Goal: Information Seeking & Learning: Learn about a topic

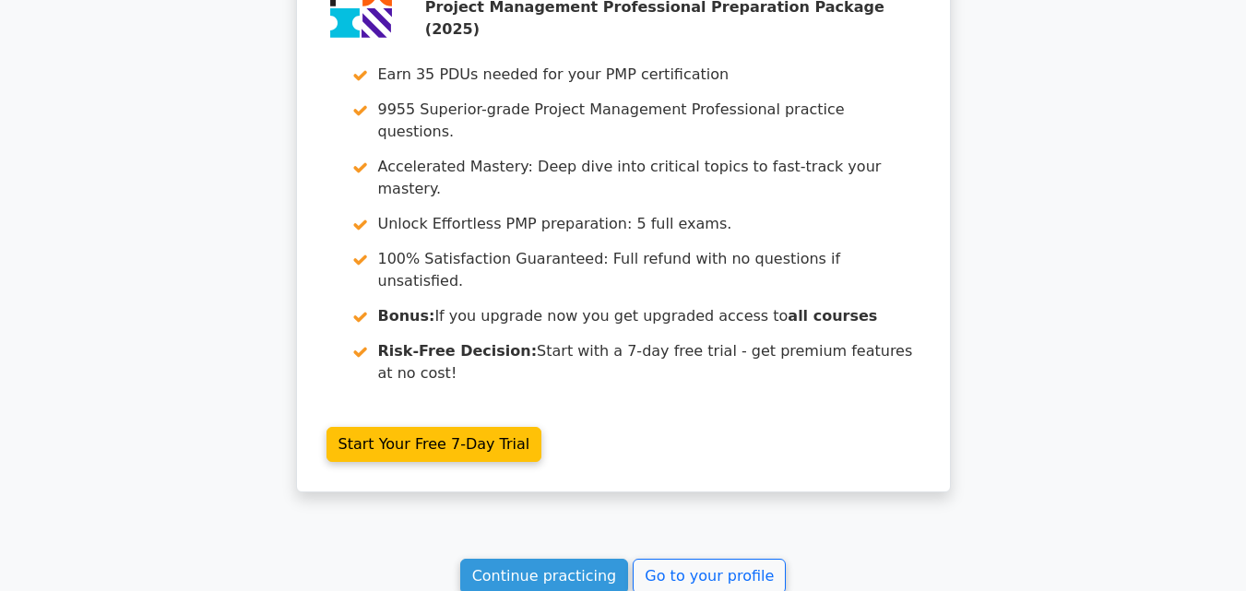
scroll to position [1672, 0]
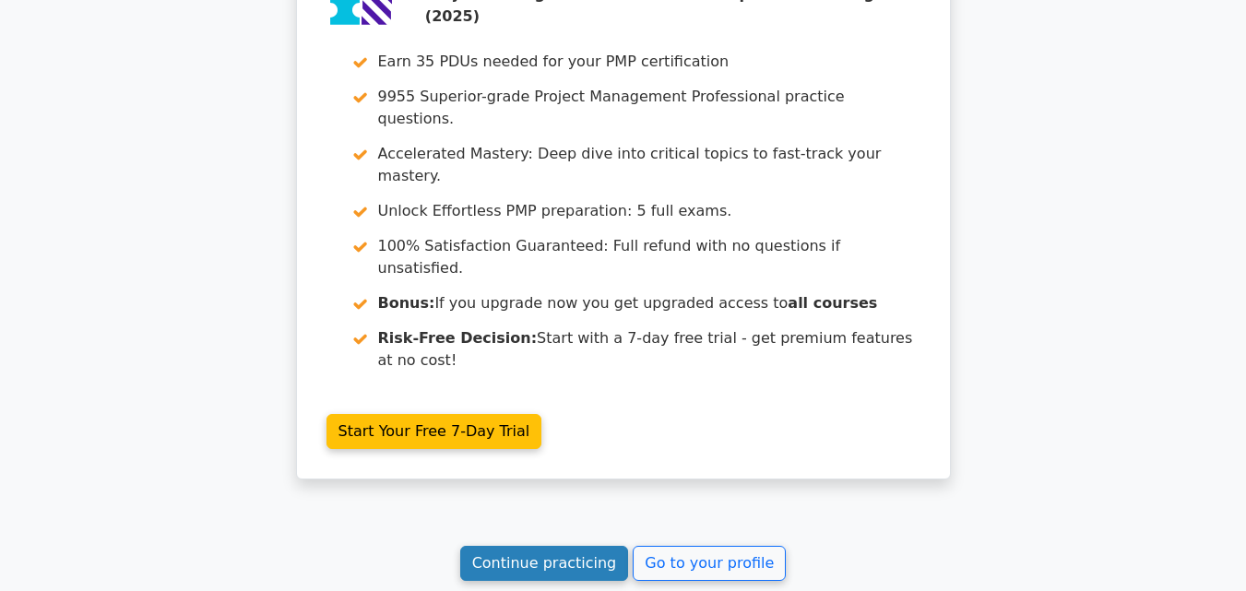
click at [595, 546] on link "Continue practicing" at bounding box center [544, 563] width 169 height 35
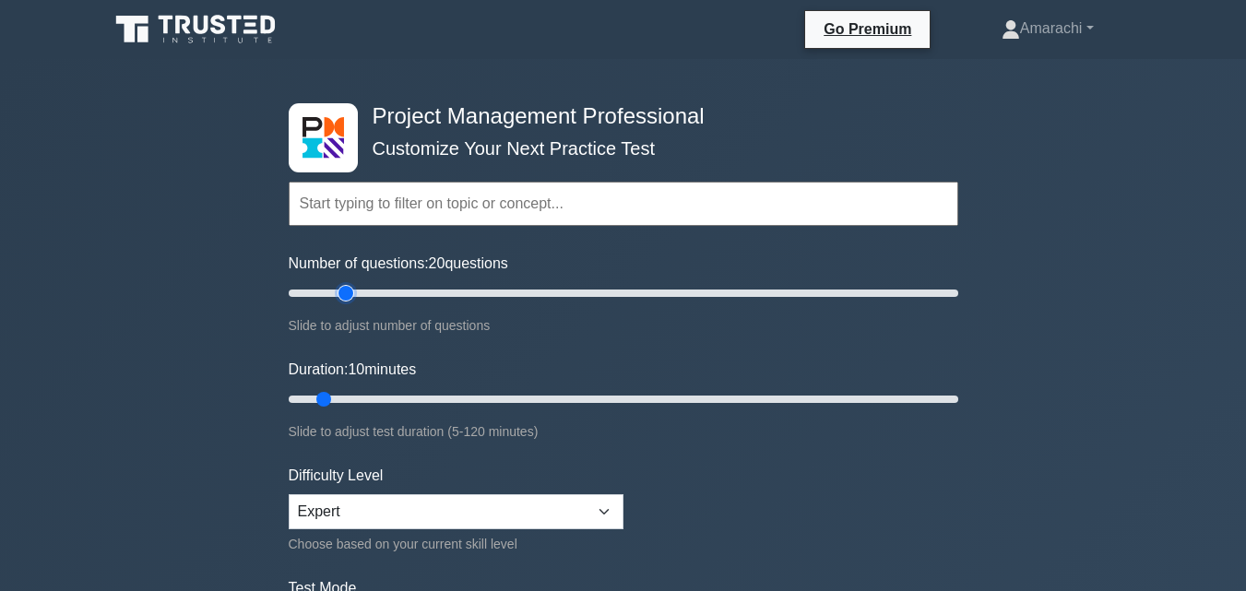
type input "20"
click at [344, 291] on input "Number of questions: 20 questions" at bounding box center [623, 293] width 669 height 22
click at [346, 400] on input "Duration: 15 minutes" at bounding box center [623, 399] width 669 height 22
type input "20"
click at [373, 400] on input "Duration: 20 minutes" at bounding box center [623, 399] width 669 height 22
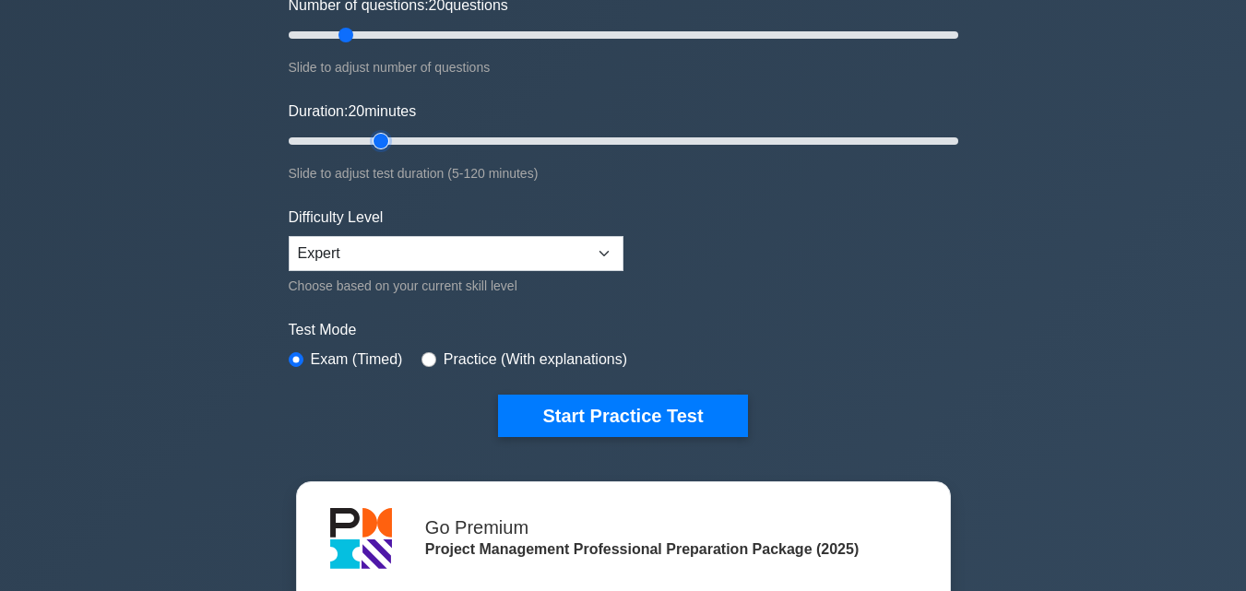
scroll to position [332, 0]
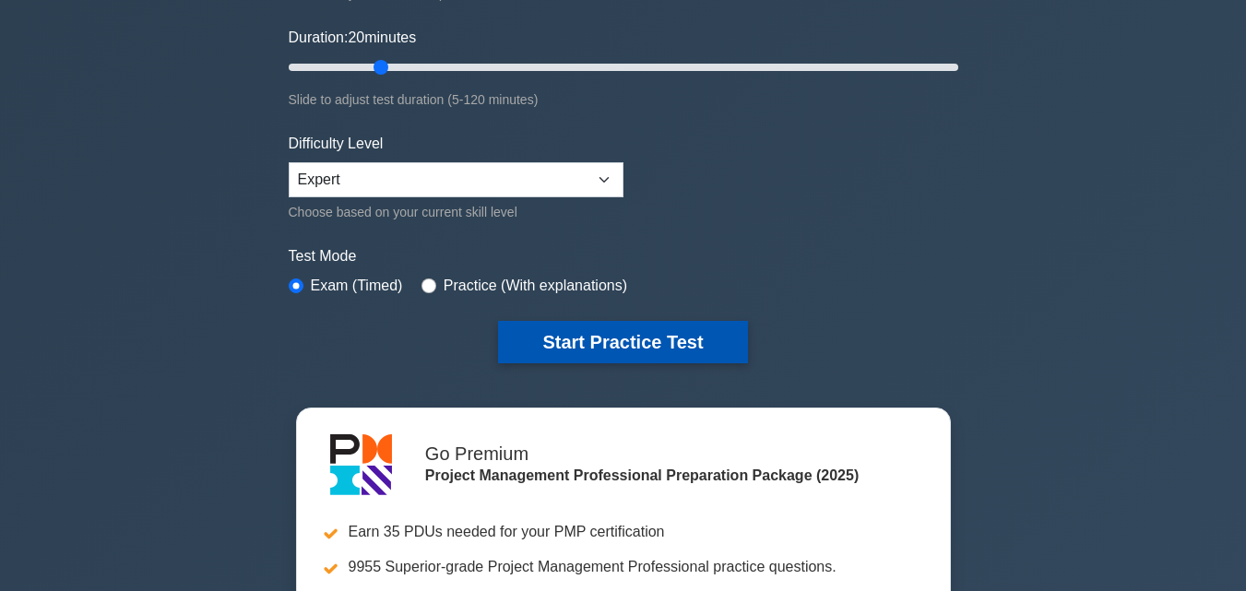
click at [681, 346] on button "Start Practice Test" at bounding box center [622, 342] width 249 height 42
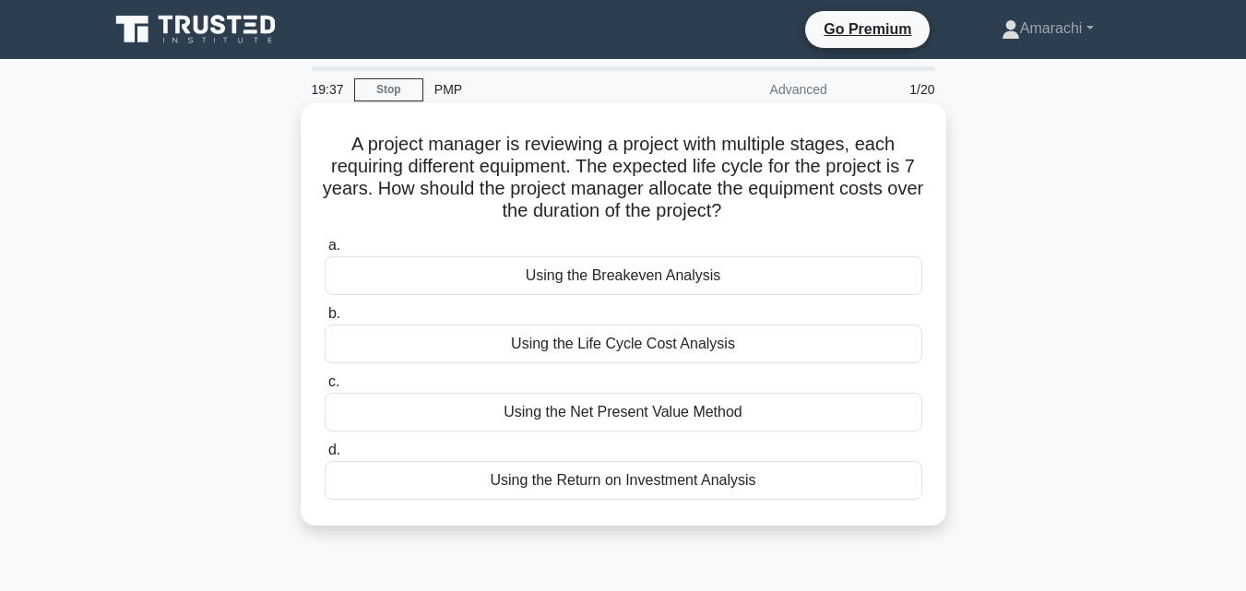
click at [649, 350] on div "Using the Life Cycle Cost Analysis" at bounding box center [623, 344] width 597 height 39
click at [325, 320] on input "b. Using the Life Cycle Cost Analysis" at bounding box center [325, 314] width 0 height 12
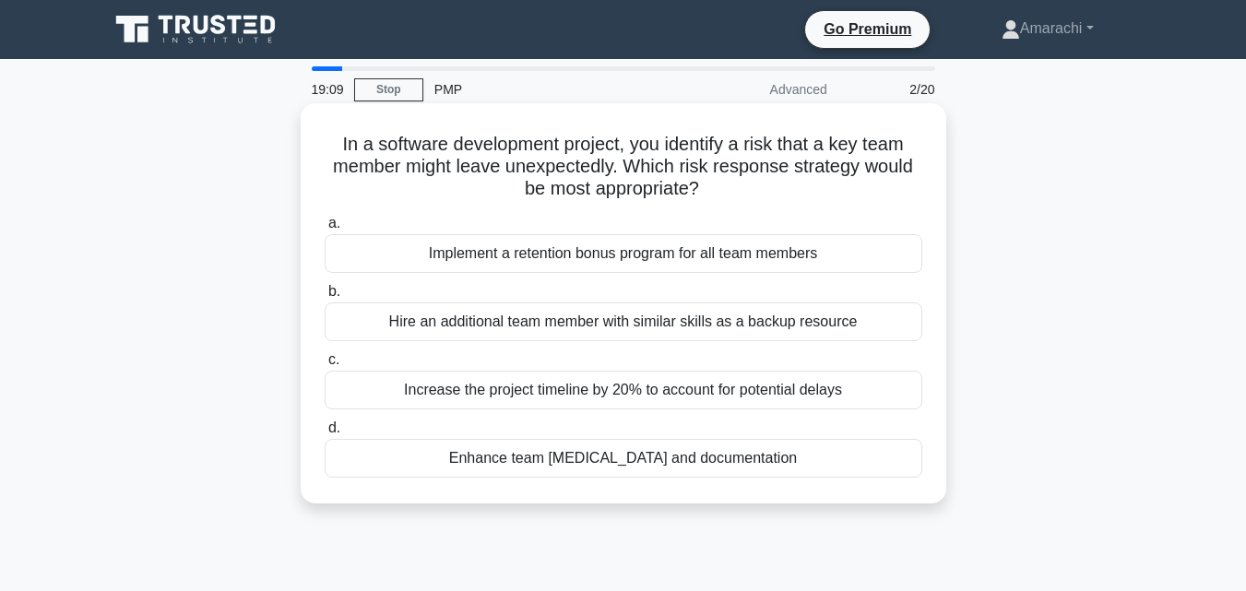
click at [618, 467] on div "Enhance team [MEDICAL_DATA] and documentation" at bounding box center [623, 458] width 597 height 39
click at [325, 434] on input "d. Enhance team [MEDICAL_DATA] and documentation" at bounding box center [325, 428] width 0 height 12
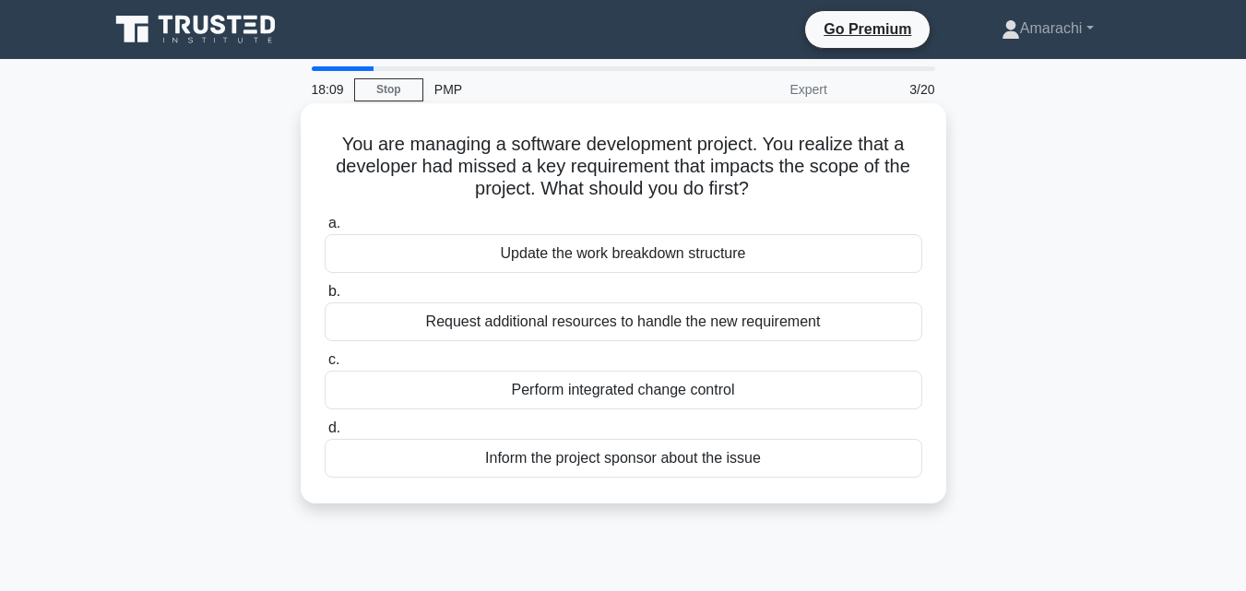
click at [645, 390] on div "Perform integrated change control" at bounding box center [623, 390] width 597 height 39
click at [325, 366] on input "c. Perform integrated change control" at bounding box center [325, 360] width 0 height 12
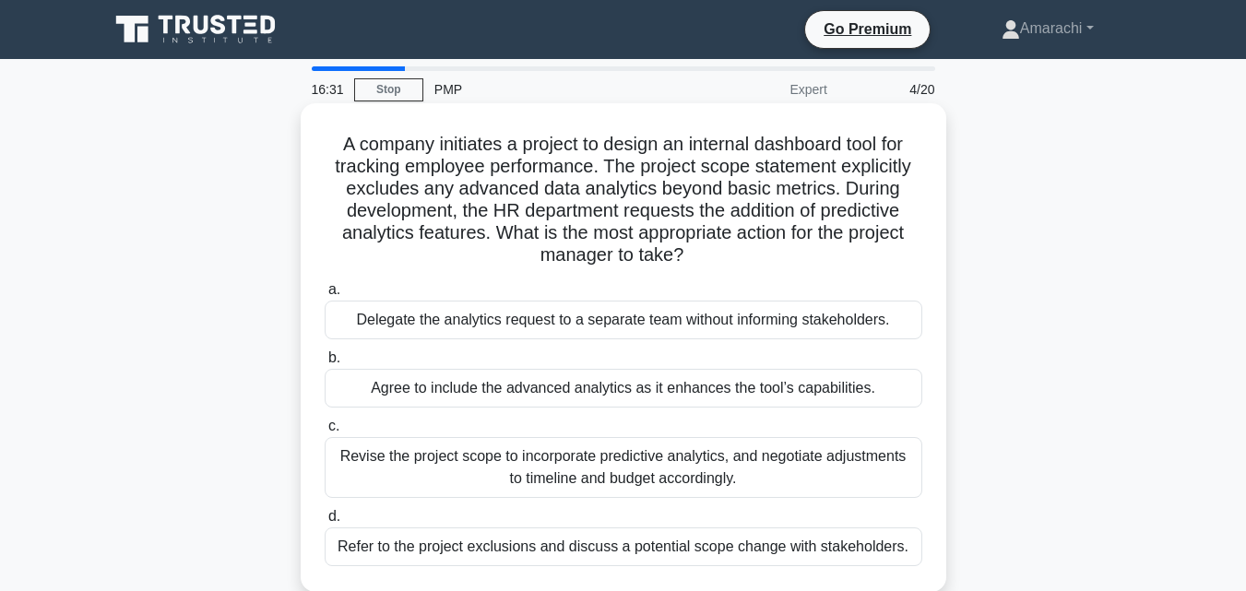
click at [563, 551] on div "Refer to the project exclusions and discuss a potential scope change with stake…" at bounding box center [623, 546] width 597 height 39
click at [325, 523] on input "d. Refer to the project exclusions and discuss a potential scope change with st…" at bounding box center [325, 517] width 0 height 12
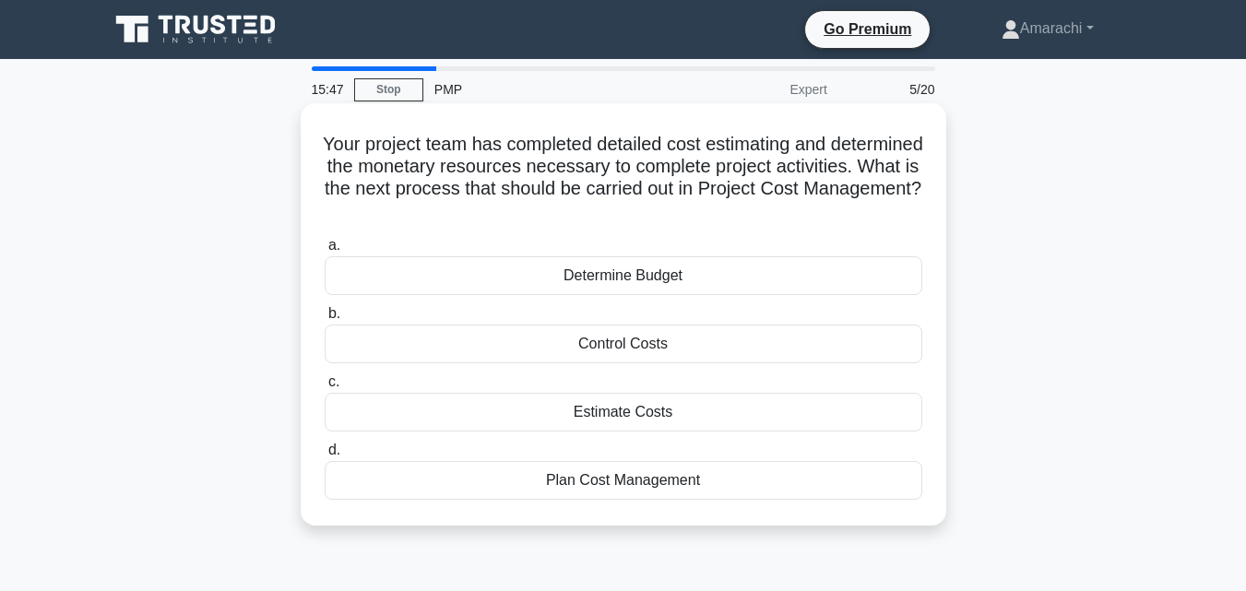
click at [637, 356] on div "Control Costs" at bounding box center [623, 344] width 597 height 39
click at [325, 320] on input "b. Control Costs" at bounding box center [325, 314] width 0 height 12
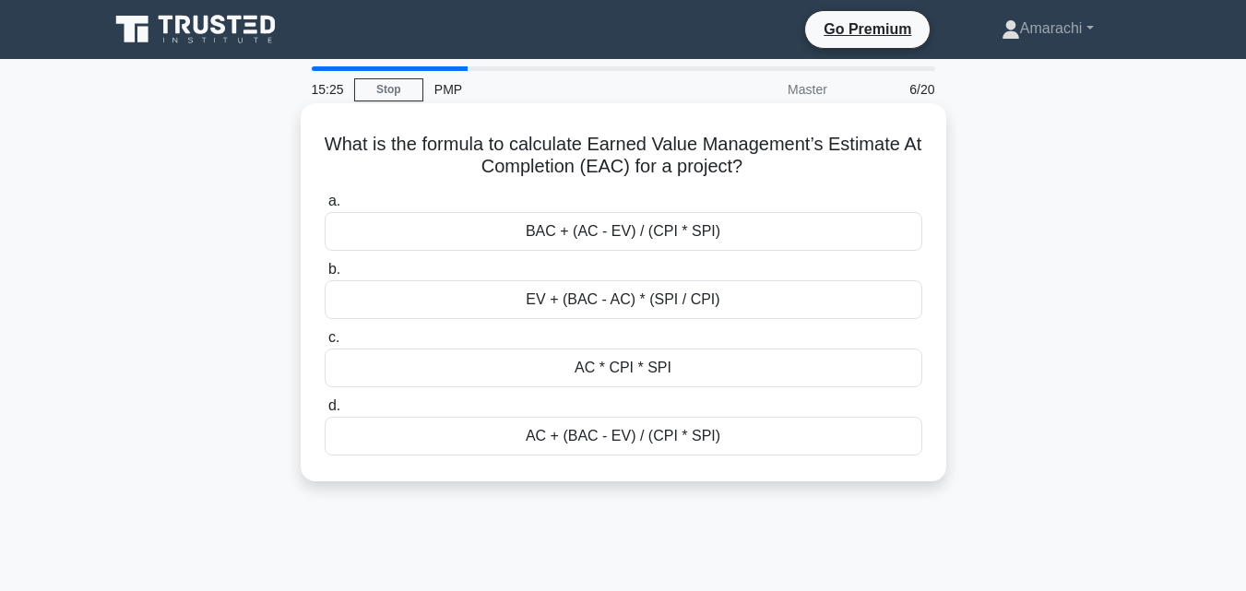
click at [597, 230] on div "BAC + (AC - EV) / (CPI * SPI)" at bounding box center [623, 231] width 597 height 39
click at [325, 207] on input "a. BAC + (AC - EV) / (CPI * SPI)" at bounding box center [325, 201] width 0 height 12
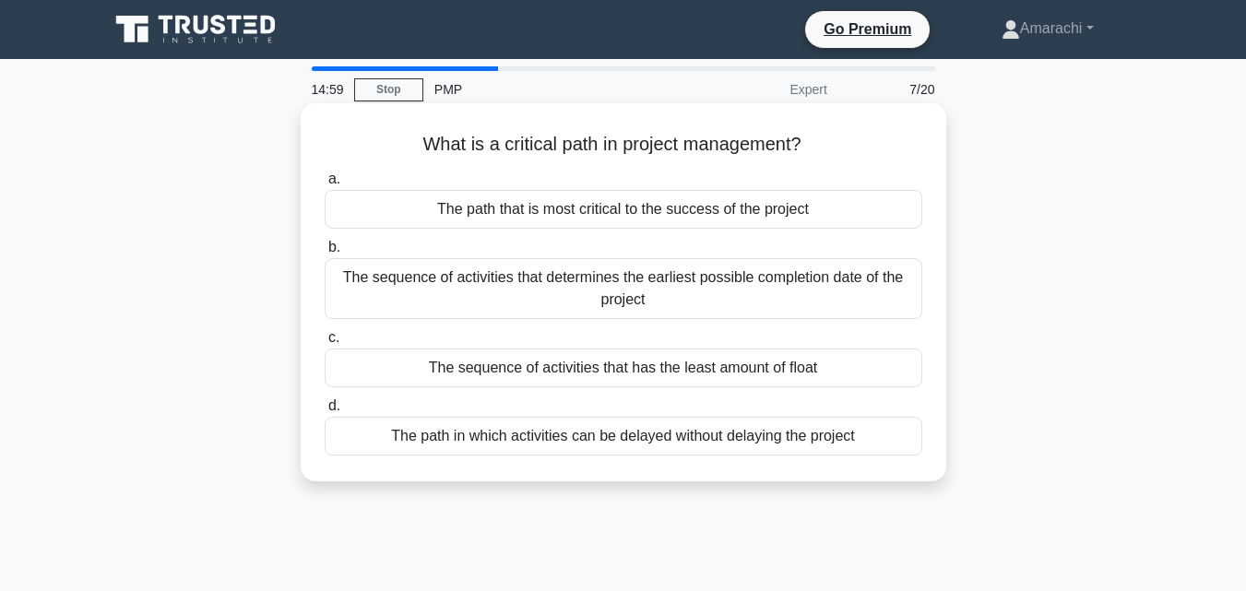
click at [589, 296] on div "The sequence of activities that determines the earliest possible completion dat…" at bounding box center [623, 288] width 597 height 61
click at [325, 254] on input "b. The sequence of activities that determines the earliest possible completion …" at bounding box center [325, 248] width 0 height 12
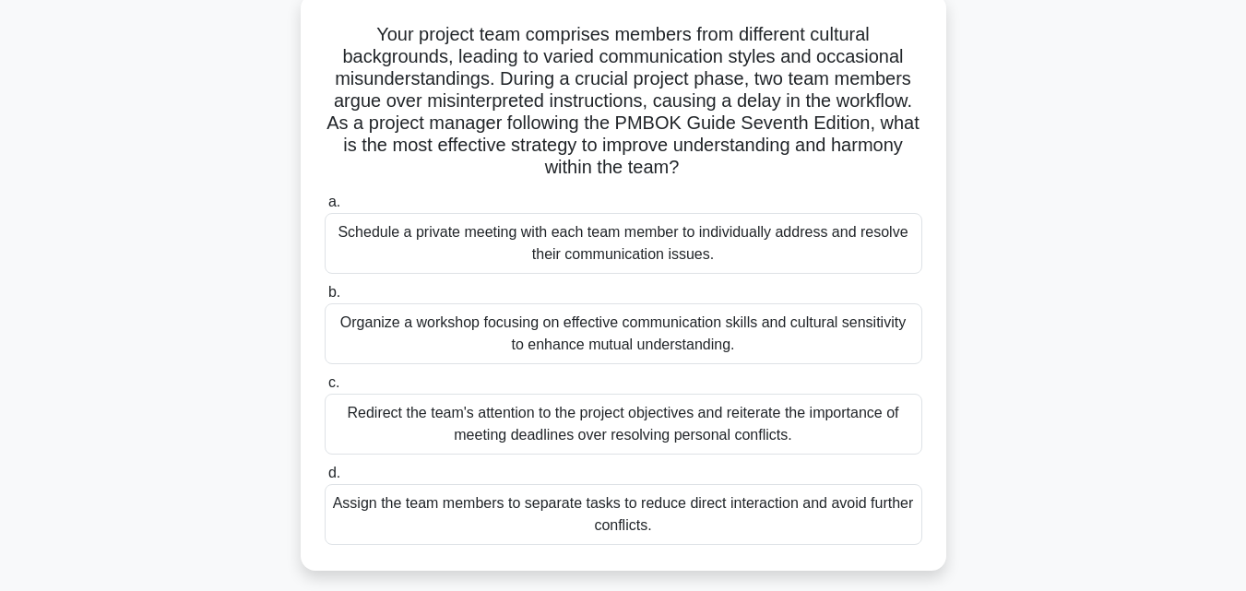
scroll to position [111, 0]
click at [590, 337] on div "Organize a workshop focusing on effective communication skills and cultural sen…" at bounding box center [623, 332] width 597 height 61
click at [325, 298] on input "b. Organize a workshop focusing on effective communication skills and cultural …" at bounding box center [325, 292] width 0 height 12
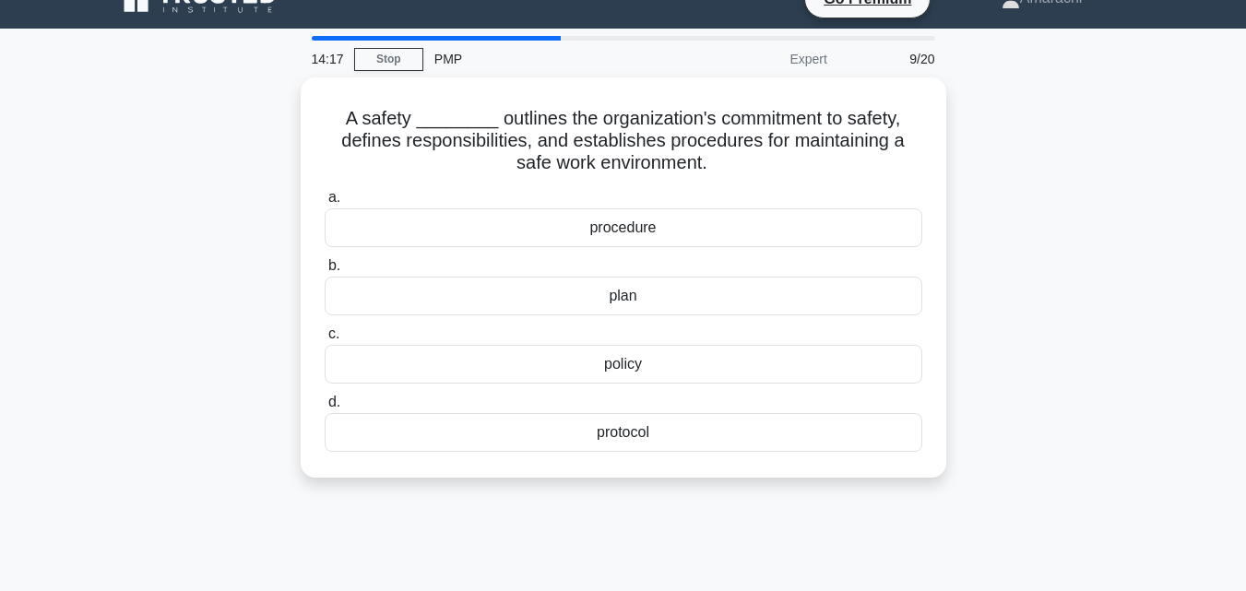
scroll to position [0, 0]
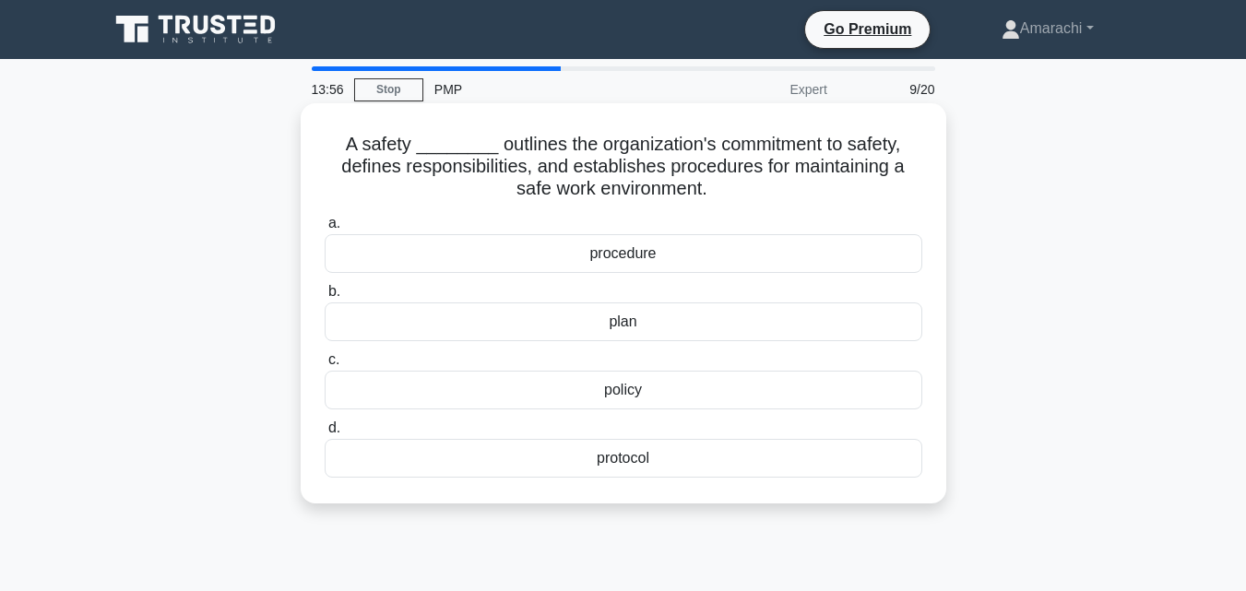
click at [655, 270] on div "procedure" at bounding box center [623, 253] width 597 height 39
click at [325, 230] on input "a. procedure" at bounding box center [325, 224] width 0 height 12
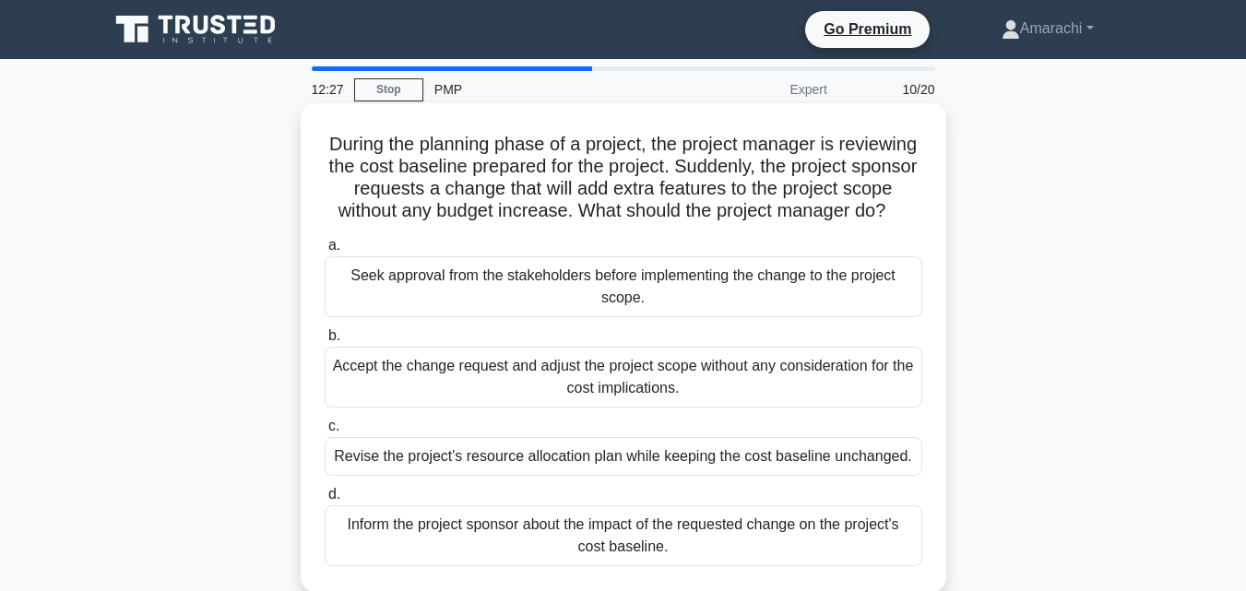
click at [580, 549] on div "Inform the project sponsor about the impact of the requested change on the proj…" at bounding box center [623, 535] width 597 height 61
click at [325, 501] on input "d. Inform the project sponsor about the impact of the requested change on the p…" at bounding box center [325, 495] width 0 height 12
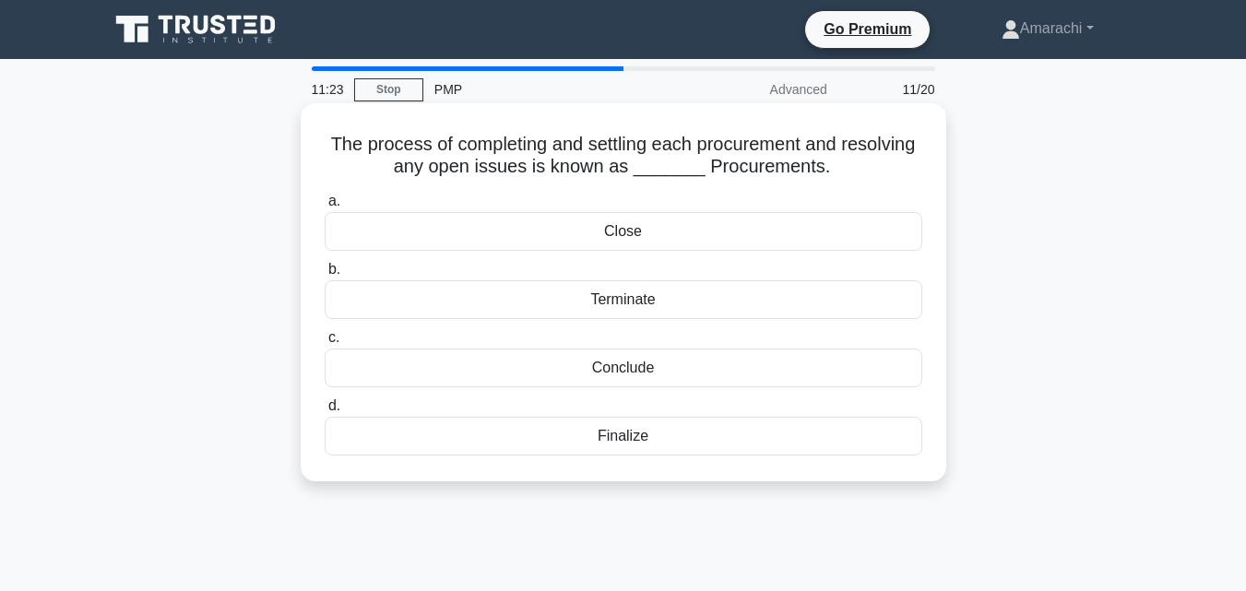
click at [630, 369] on div "Conclude" at bounding box center [623, 368] width 597 height 39
click at [325, 344] on input "c. Conclude" at bounding box center [325, 338] width 0 height 12
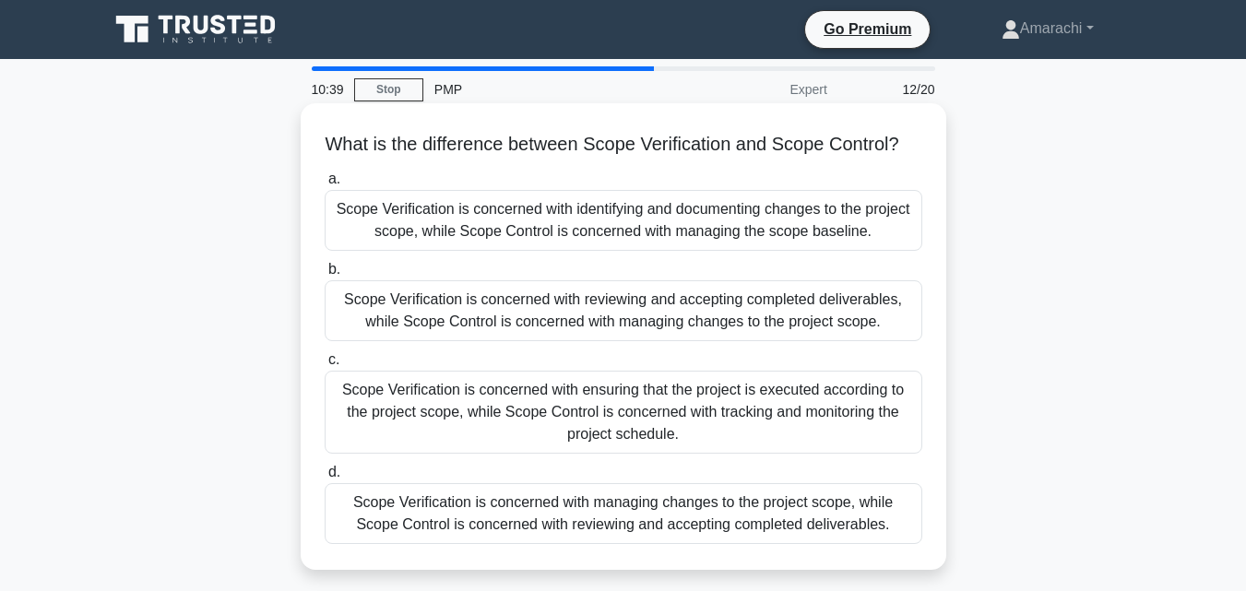
click at [642, 424] on div "Scope Verification is concerned with ensuring that the project is executed acco…" at bounding box center [623, 412] width 597 height 83
click at [325, 366] on input "c. Scope Verification is concerned with ensuring that the project is executed a…" at bounding box center [325, 360] width 0 height 12
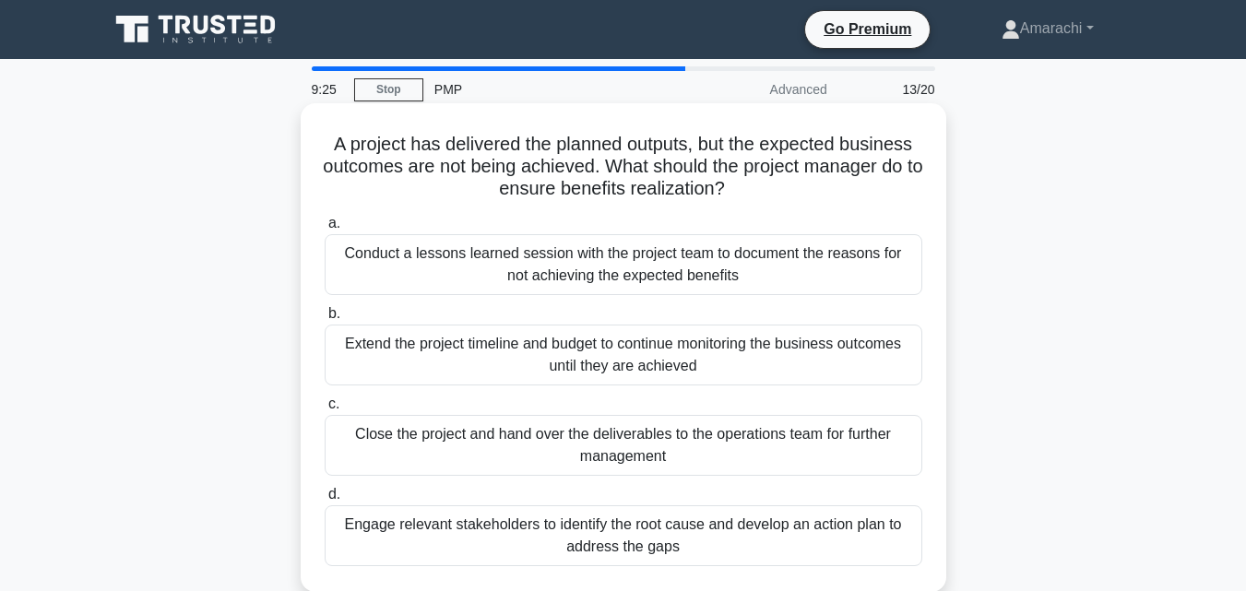
click at [680, 271] on div "Conduct a lessons learned session with the project team to document the reasons…" at bounding box center [623, 264] width 597 height 61
click at [325, 230] on input "a. Conduct a lessons learned session with the project team to document the reas…" at bounding box center [325, 224] width 0 height 12
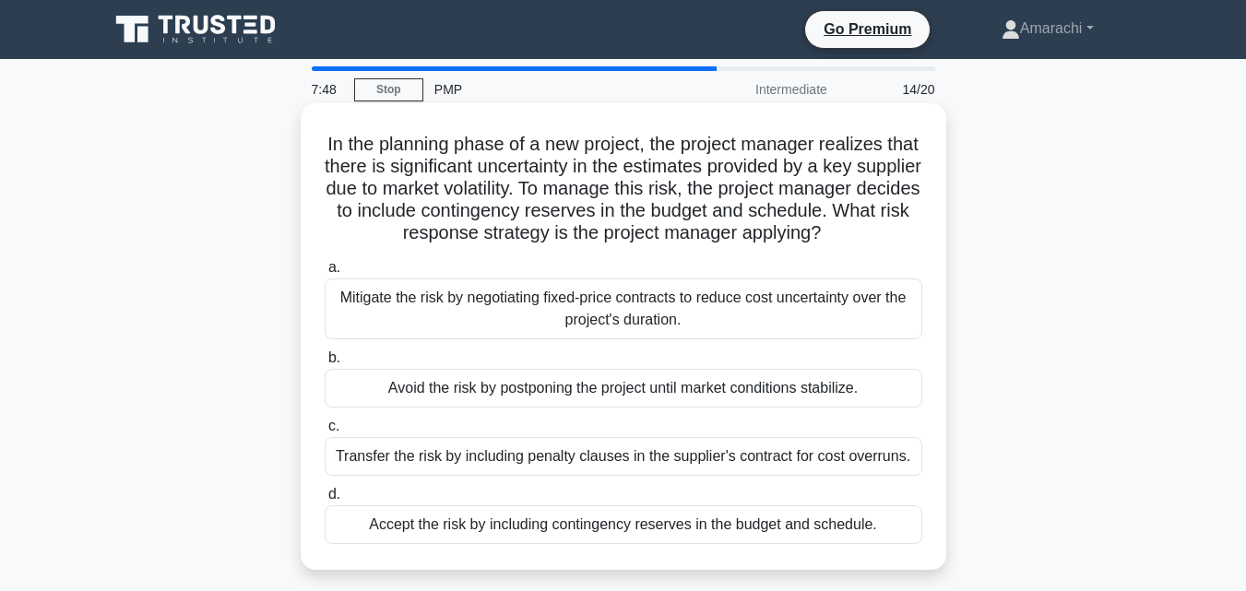
click at [701, 544] on div "Accept the risk by including contingency reserves in the budget and schedule." at bounding box center [623, 524] width 597 height 39
click at [325, 501] on input "d. Accept the risk by including contingency reserves in the budget and schedule." at bounding box center [325, 495] width 0 height 12
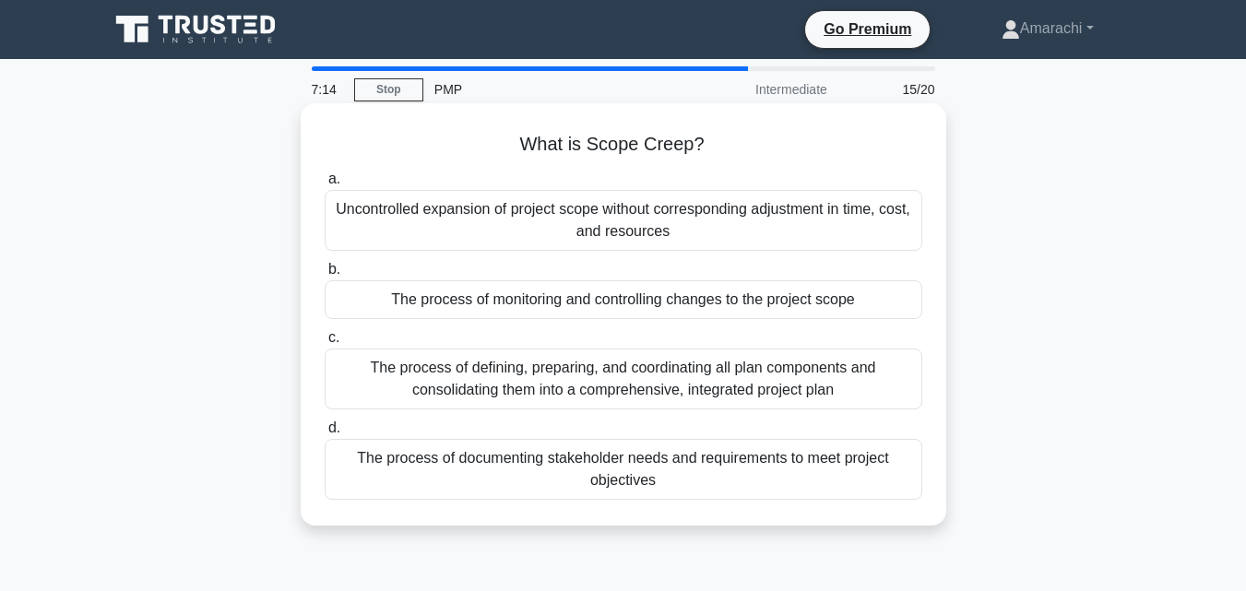
click at [636, 373] on div "The process of defining, preparing, and coordinating all plan components and co…" at bounding box center [623, 379] width 597 height 61
click at [325, 344] on input "c. The process of defining, preparing, and coordinating all plan components and…" at bounding box center [325, 338] width 0 height 12
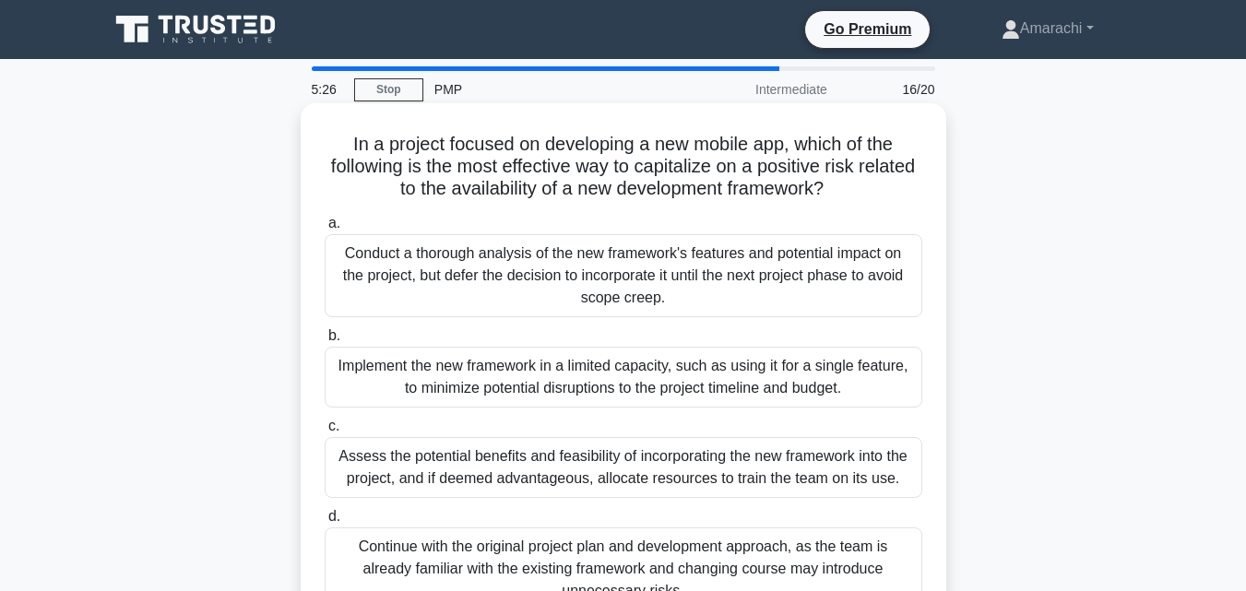
click at [490, 467] on div "Assess the potential benefits and feasibility of incorporating the new framewor…" at bounding box center [623, 467] width 597 height 61
click at [325, 432] on input "c. Assess the potential benefits and feasibility of incorporating the new frame…" at bounding box center [325, 426] width 0 height 12
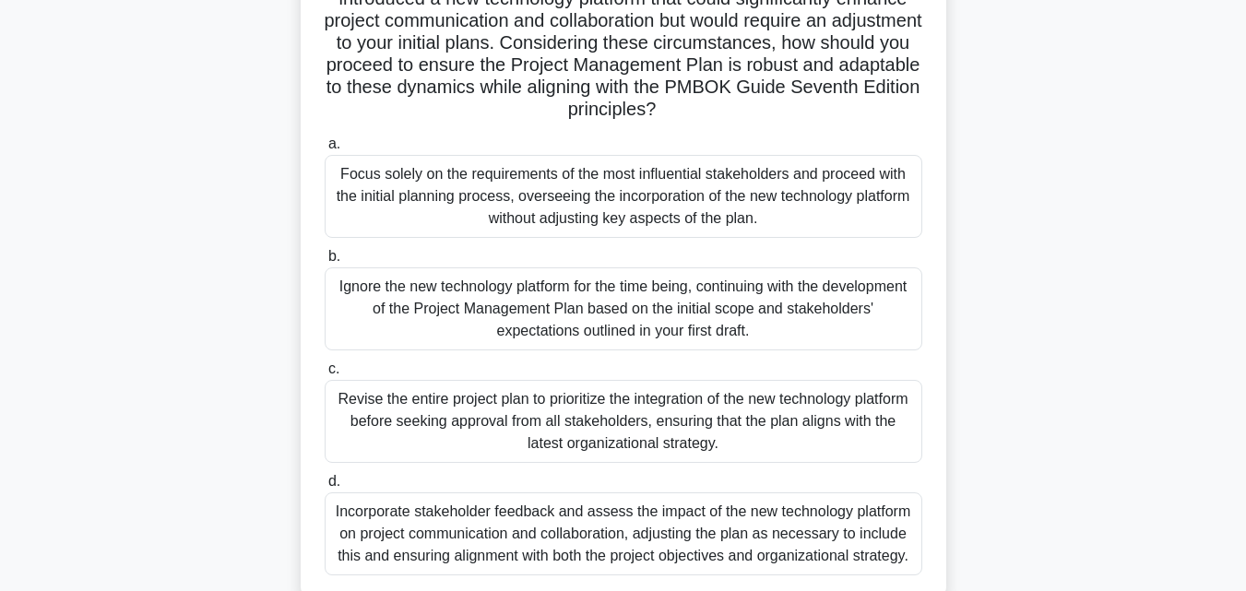
scroll to position [332, 0]
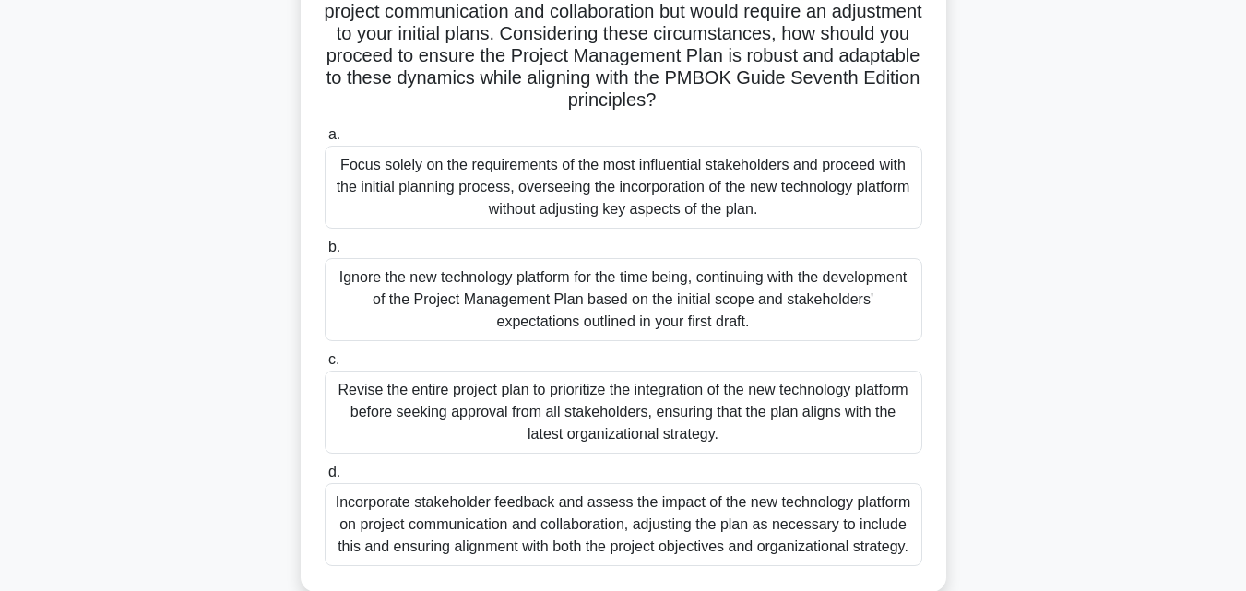
click at [707, 524] on div "Incorporate stakeholder feedback and assess the impact of the new technology pl…" at bounding box center [623, 524] width 597 height 83
click at [325, 479] on input "d. Incorporate stakeholder feedback and assess the impact of the new technology…" at bounding box center [325, 473] width 0 height 12
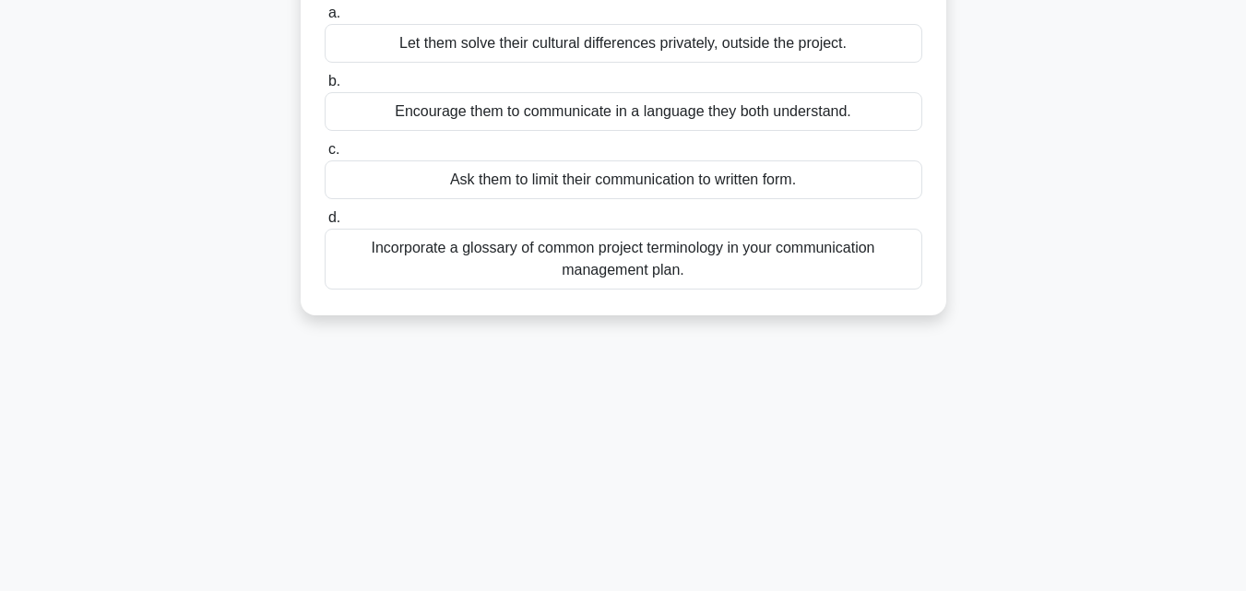
scroll to position [0, 0]
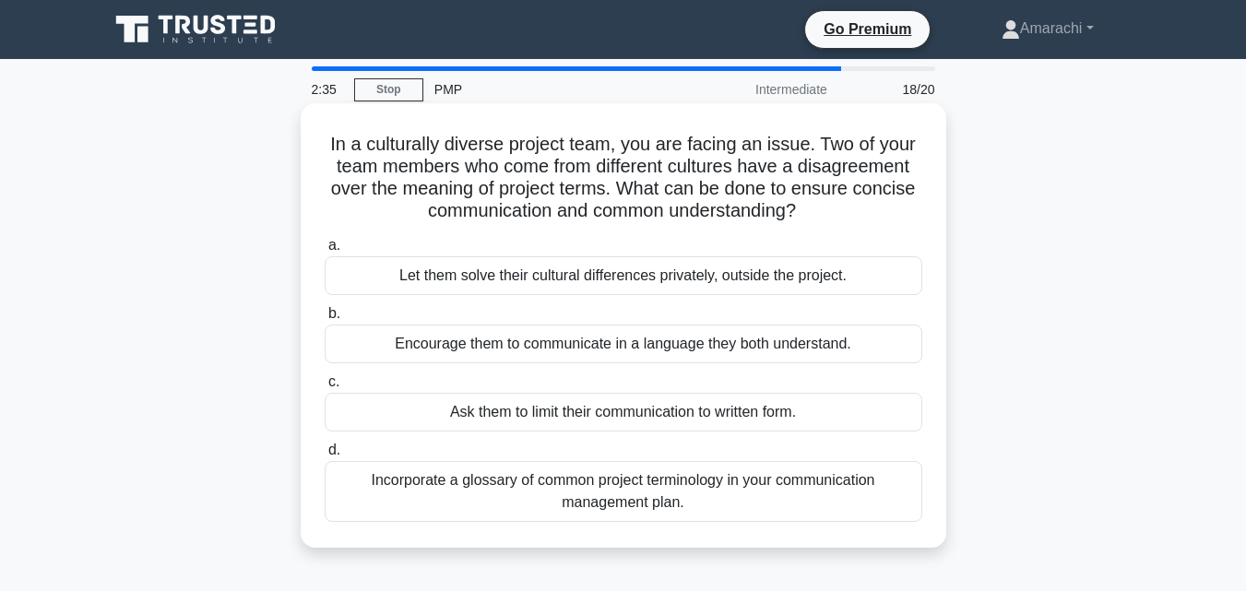
click at [700, 501] on div "Incorporate a glossary of common project terminology in your communication mana…" at bounding box center [623, 491] width 597 height 61
click at [325, 456] on input "d. Incorporate a glossary of common project terminology in your communication m…" at bounding box center [325, 450] width 0 height 12
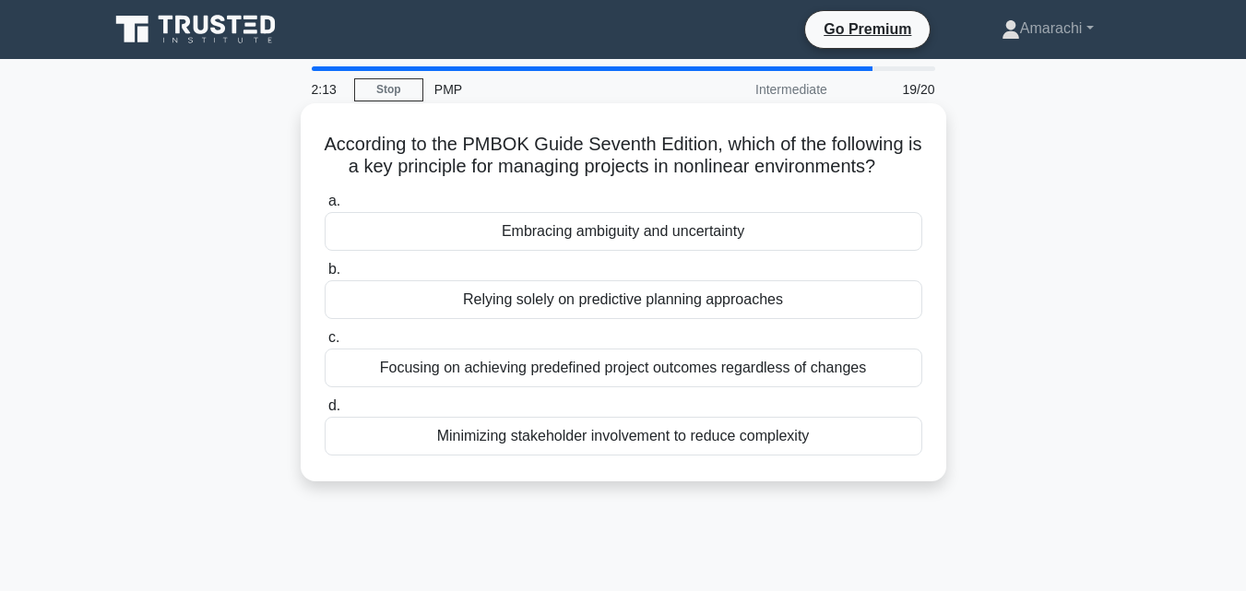
click at [634, 233] on div "Embracing ambiguity and uncertainty" at bounding box center [623, 231] width 597 height 39
click at [325, 207] on input "a. Embracing ambiguity and uncertainty" at bounding box center [325, 201] width 0 height 12
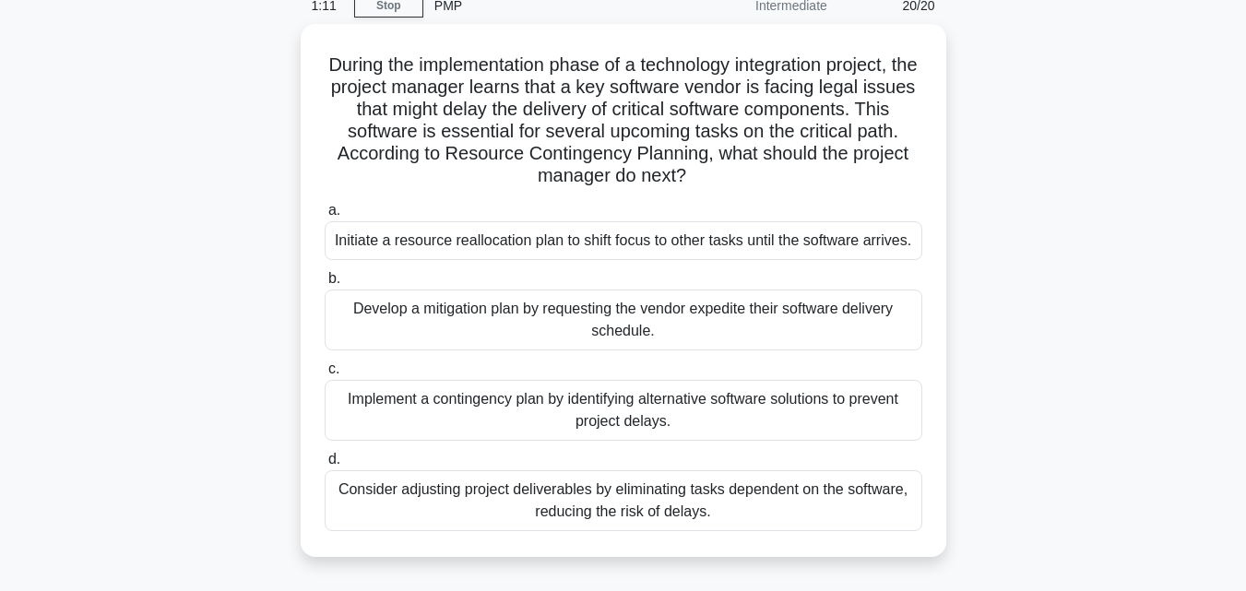
scroll to position [111, 0]
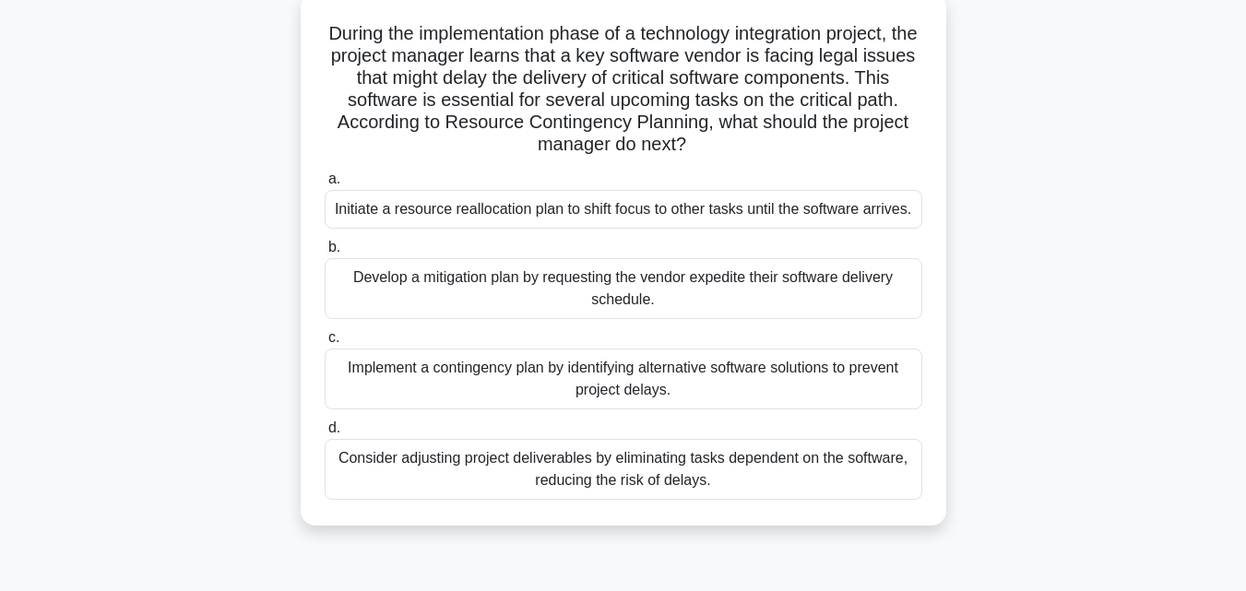
click at [727, 383] on div "Implement a contingency plan by identifying alternative software solutions to p…" at bounding box center [623, 379] width 597 height 61
click at [325, 344] on input "c. Implement a contingency plan by identifying alternative software solutions t…" at bounding box center [325, 338] width 0 height 12
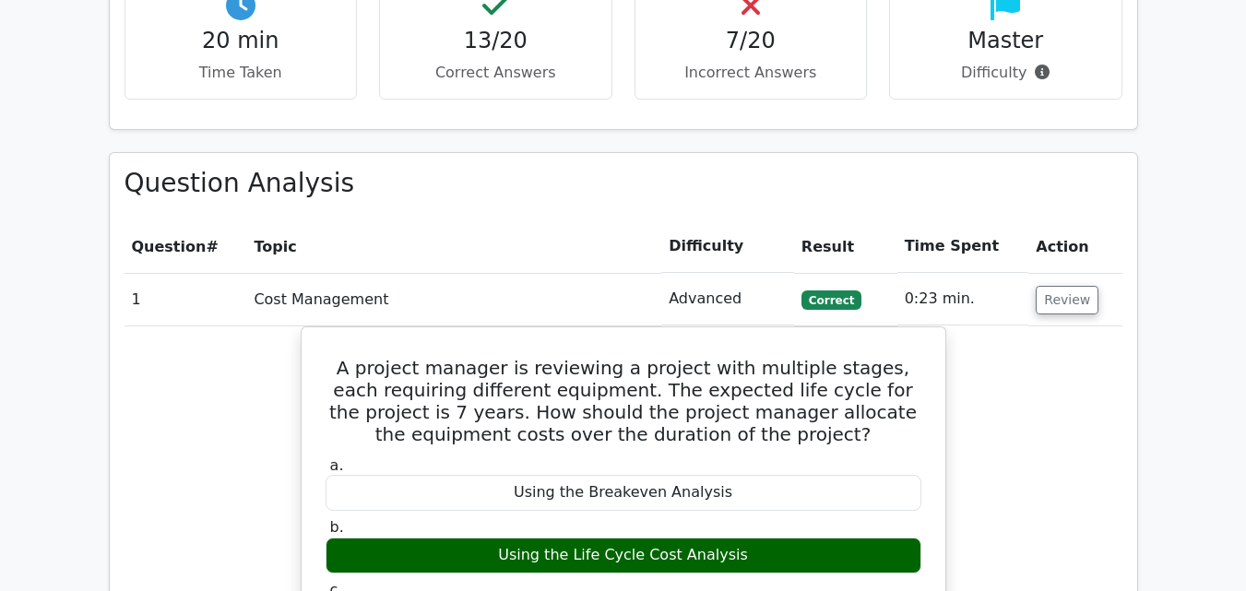
scroll to position [1856, 0]
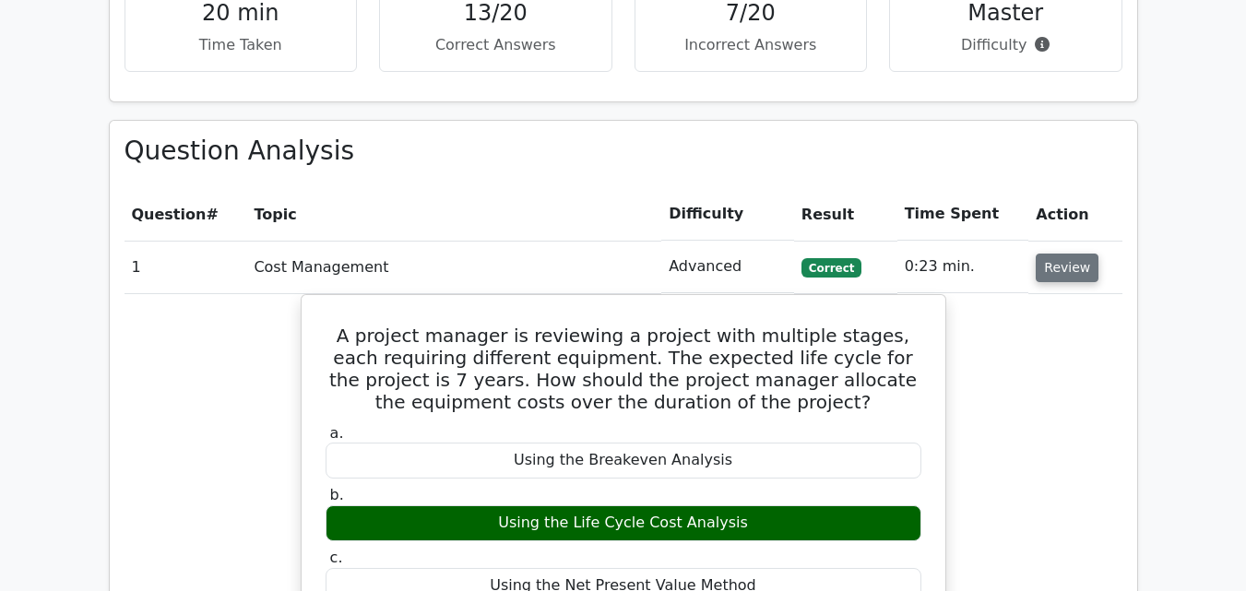
click at [1053, 254] on button "Review" at bounding box center [1066, 268] width 63 height 29
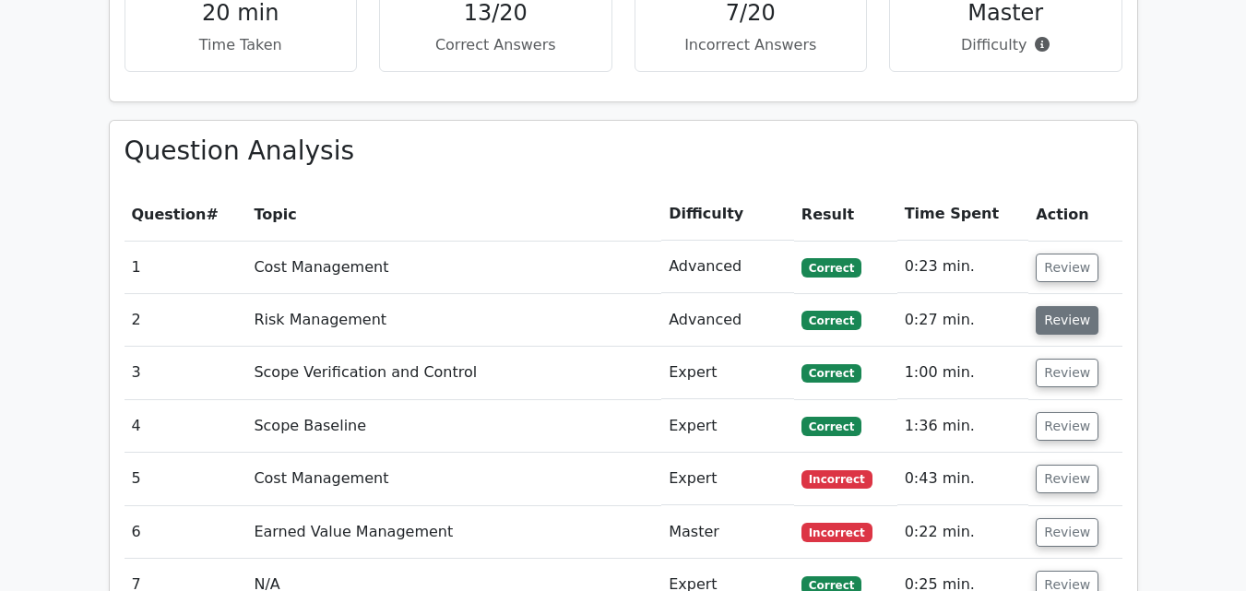
click at [1054, 306] on button "Review" at bounding box center [1066, 320] width 63 height 29
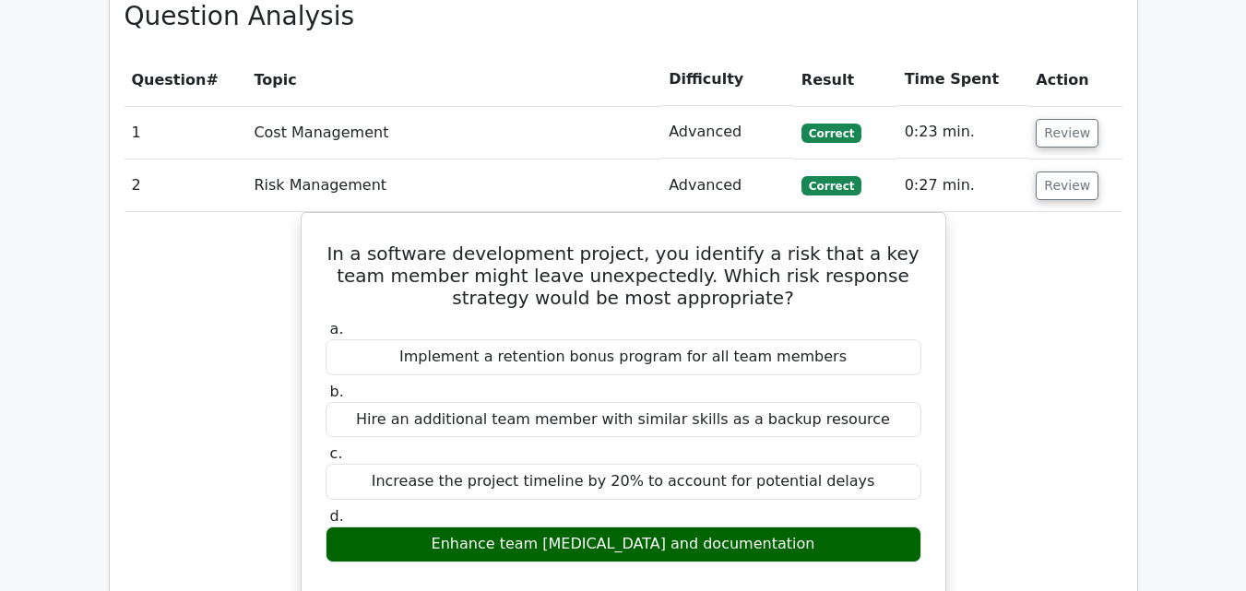
scroll to position [2004, 0]
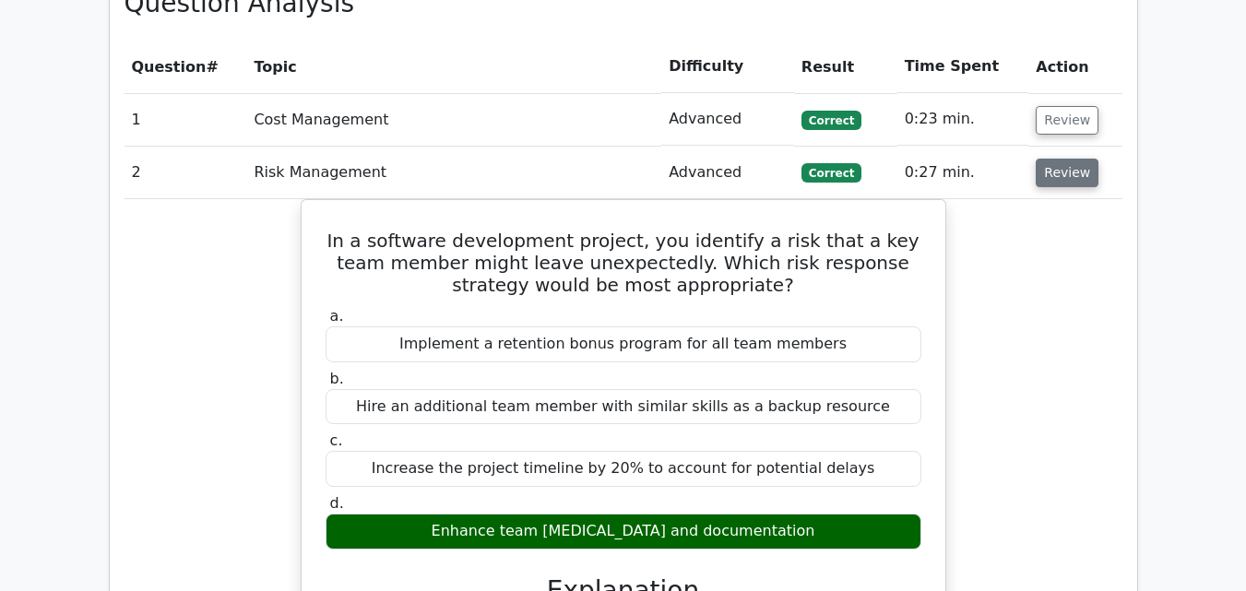
click at [1039, 159] on button "Review" at bounding box center [1066, 173] width 63 height 29
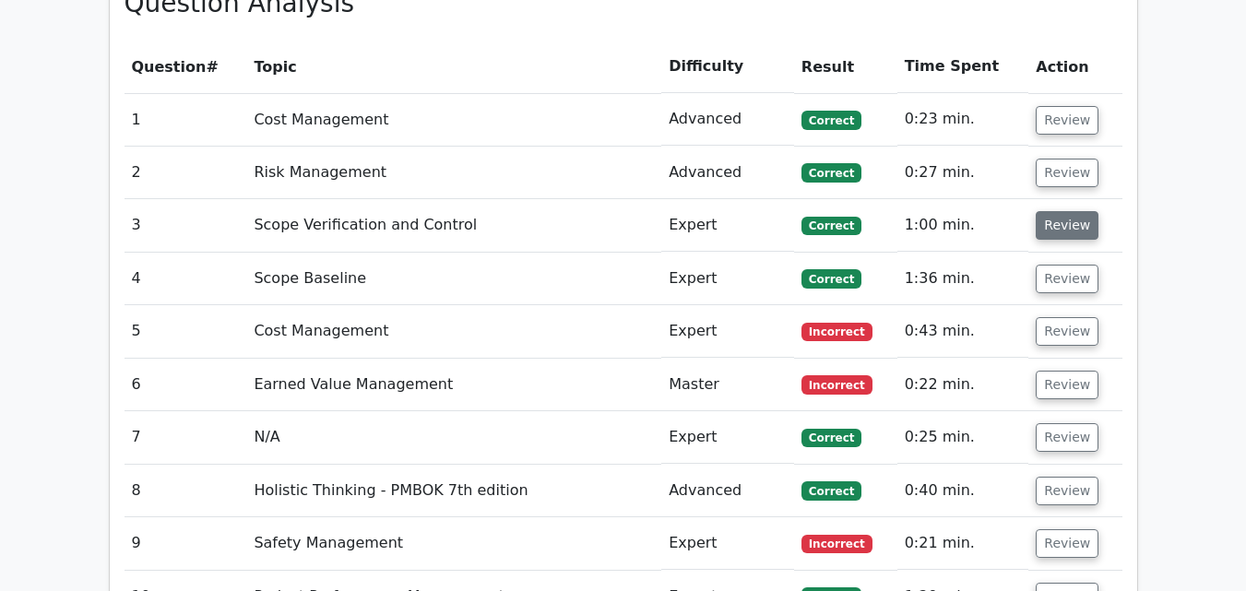
click at [1071, 211] on button "Review" at bounding box center [1066, 225] width 63 height 29
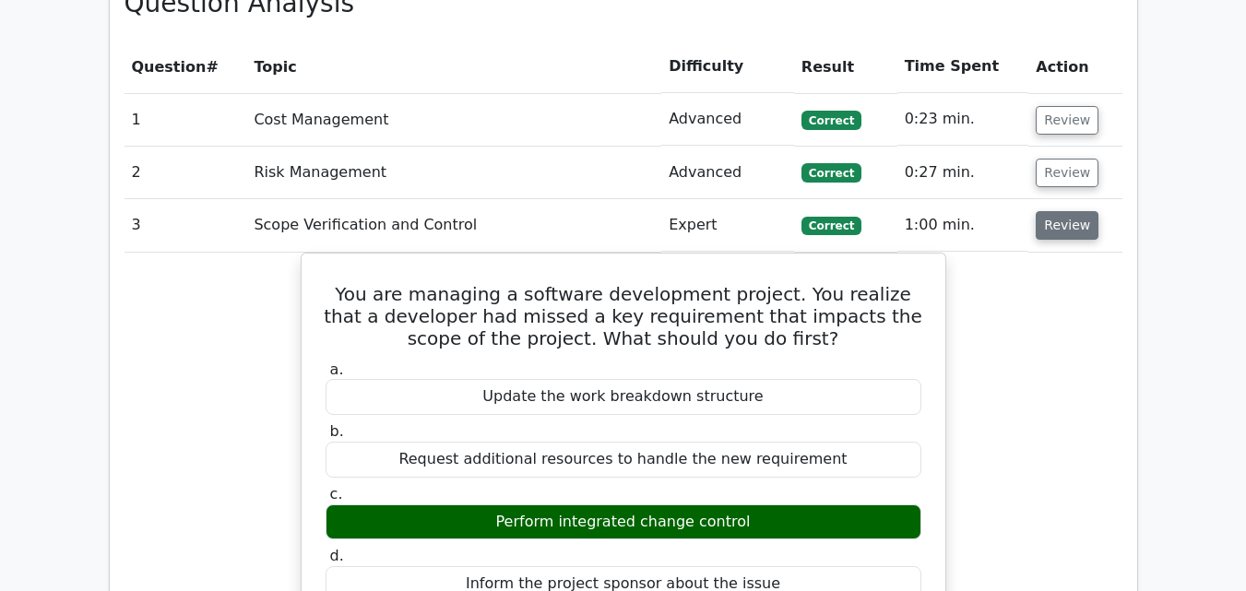
click at [1071, 211] on button "Review" at bounding box center [1066, 225] width 63 height 29
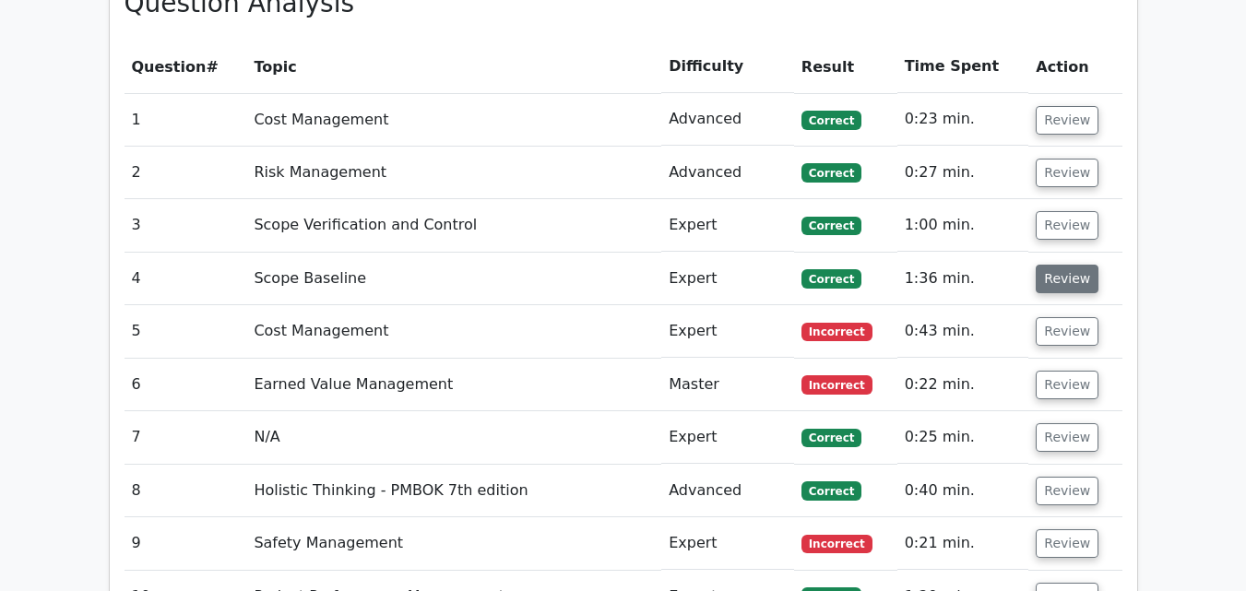
click at [1068, 265] on button "Review" at bounding box center [1066, 279] width 63 height 29
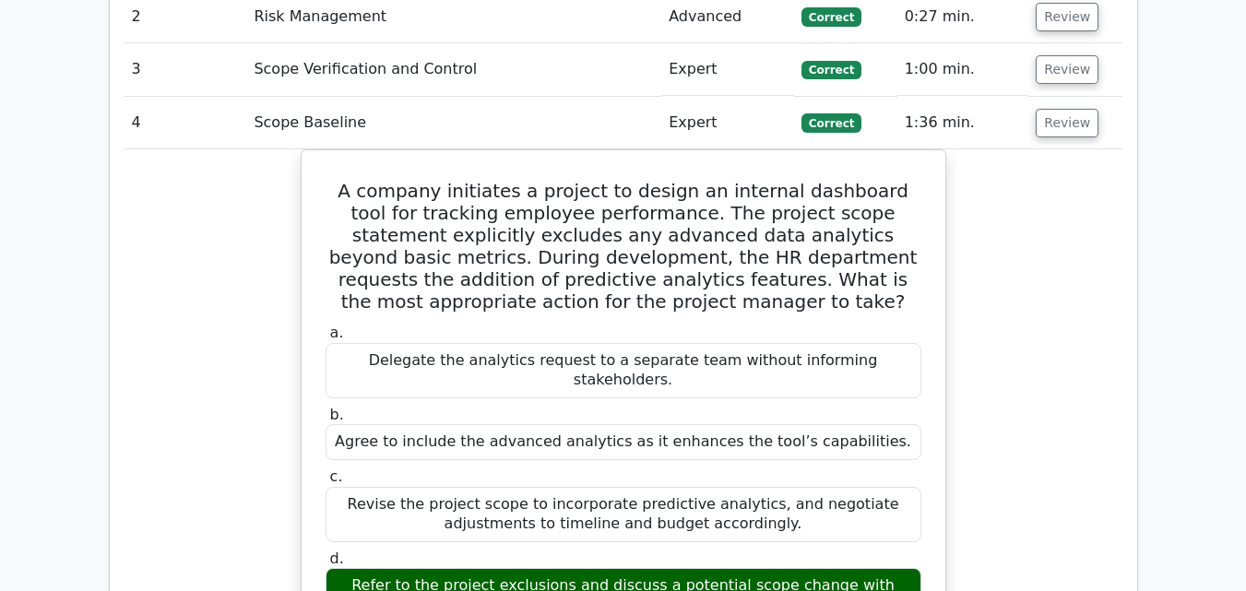
scroll to position [2188, 0]
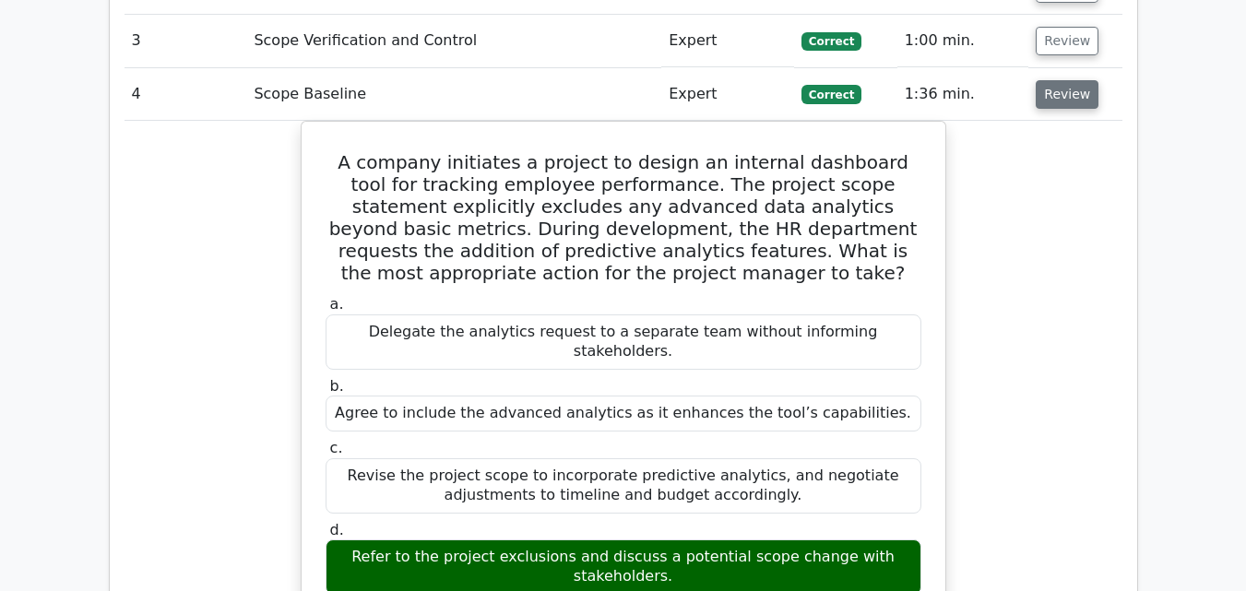
click at [1043, 80] on button "Review" at bounding box center [1066, 94] width 63 height 29
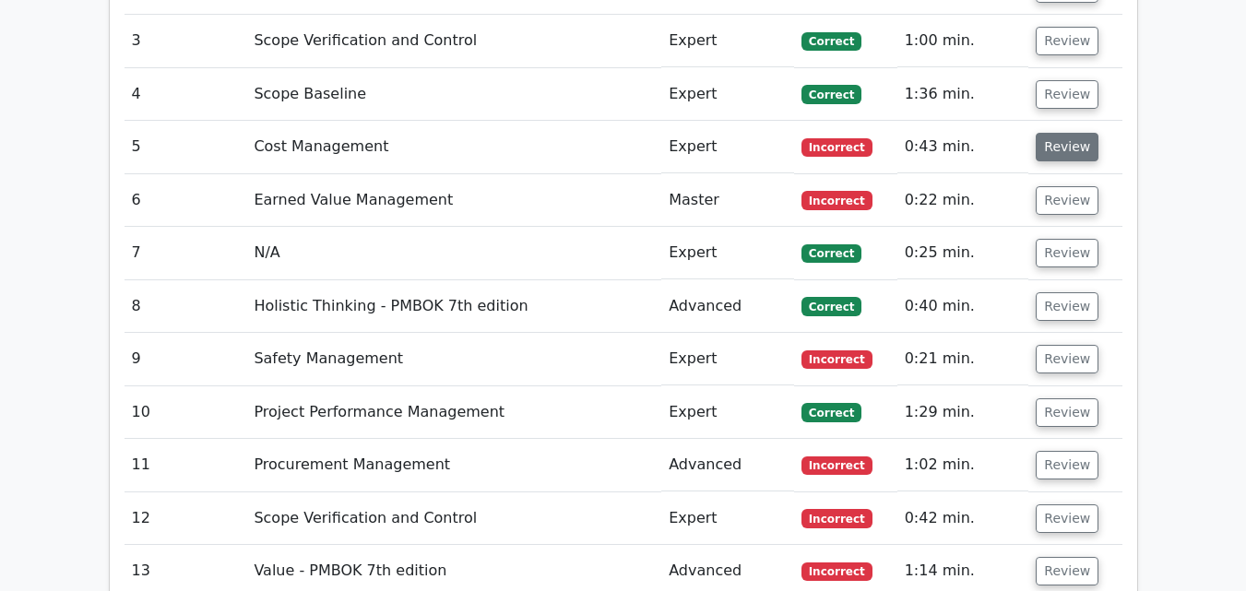
click at [1056, 133] on button "Review" at bounding box center [1066, 147] width 63 height 29
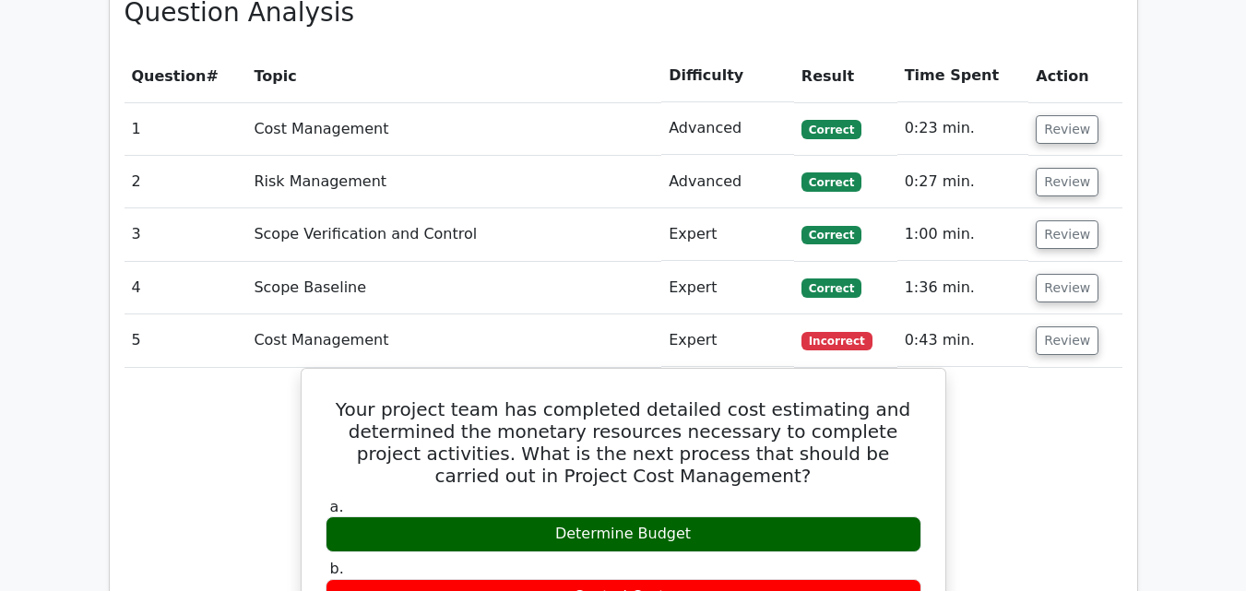
scroll to position [1992, 0]
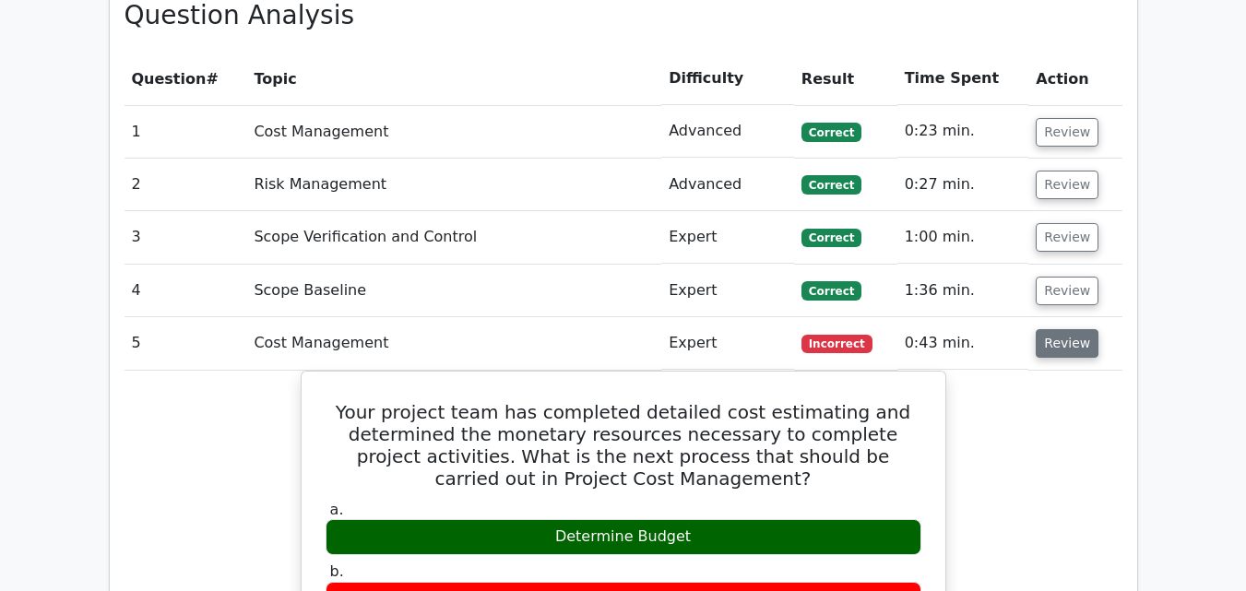
click at [1066, 329] on button "Review" at bounding box center [1066, 343] width 63 height 29
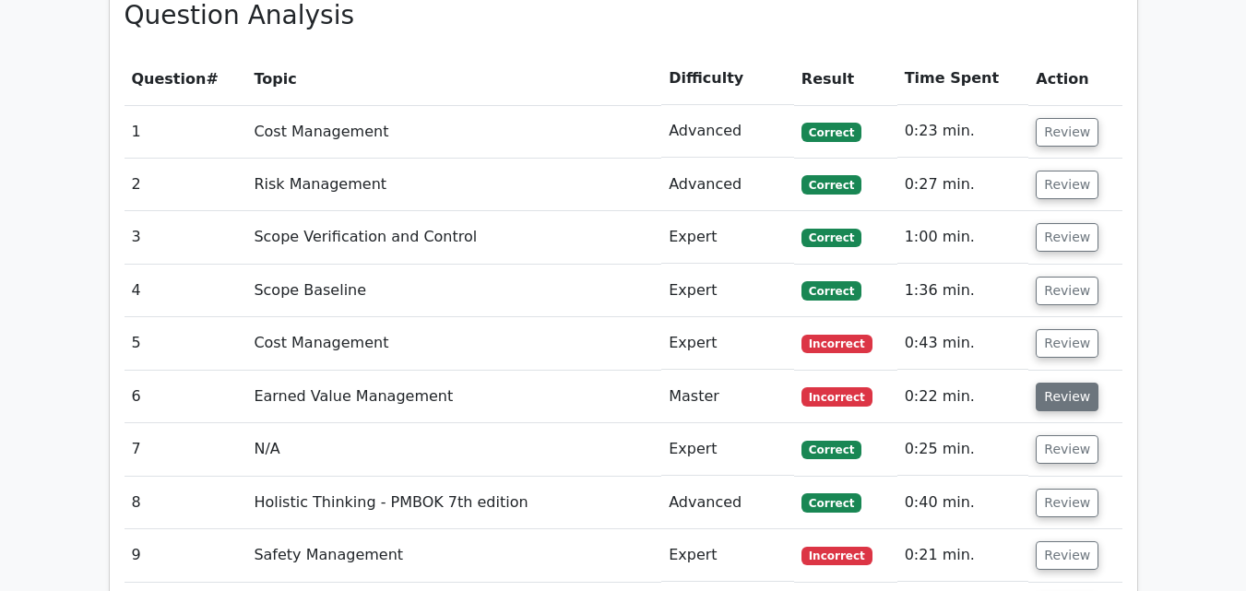
click at [1059, 383] on button "Review" at bounding box center [1066, 397] width 63 height 29
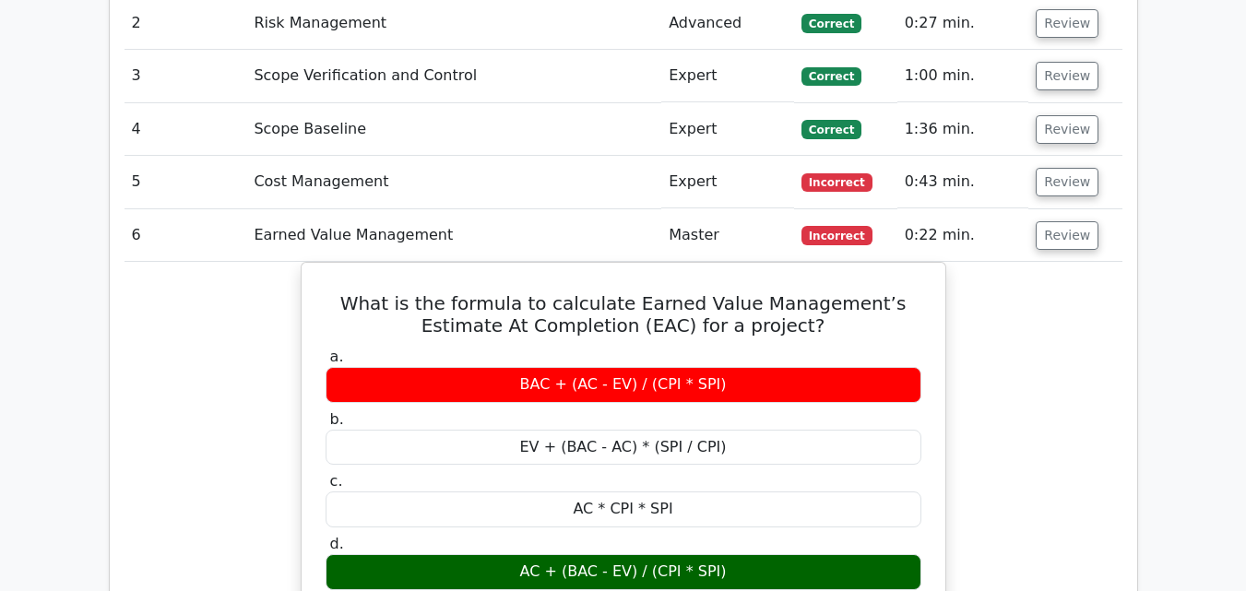
scroll to position [2176, 0]
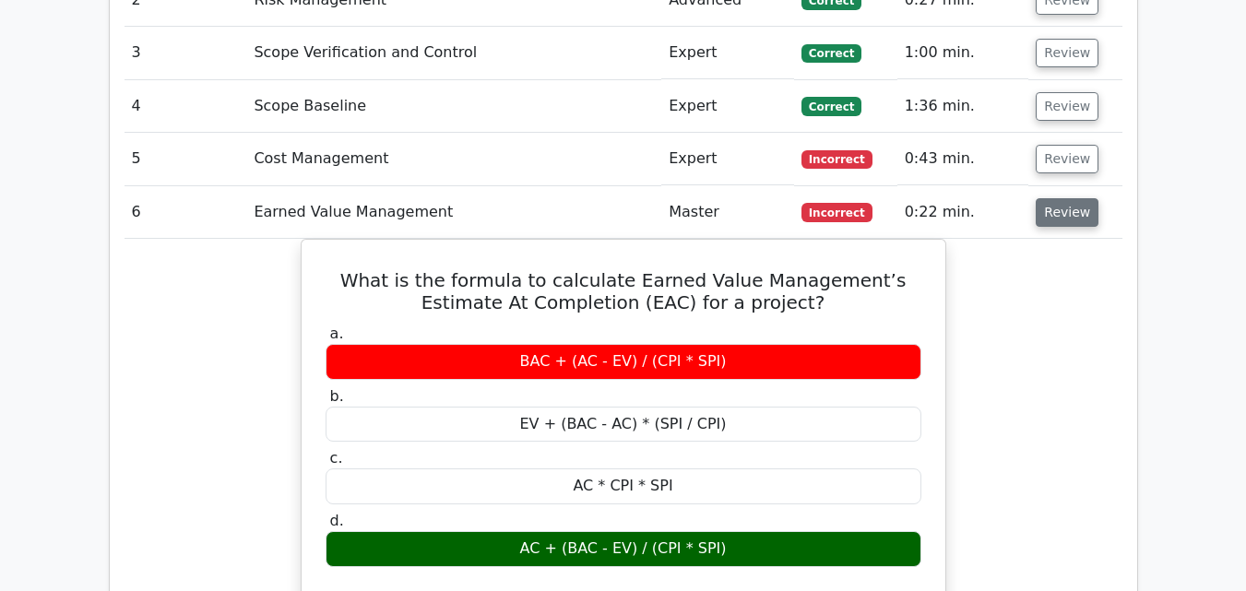
click at [1059, 198] on button "Review" at bounding box center [1066, 212] width 63 height 29
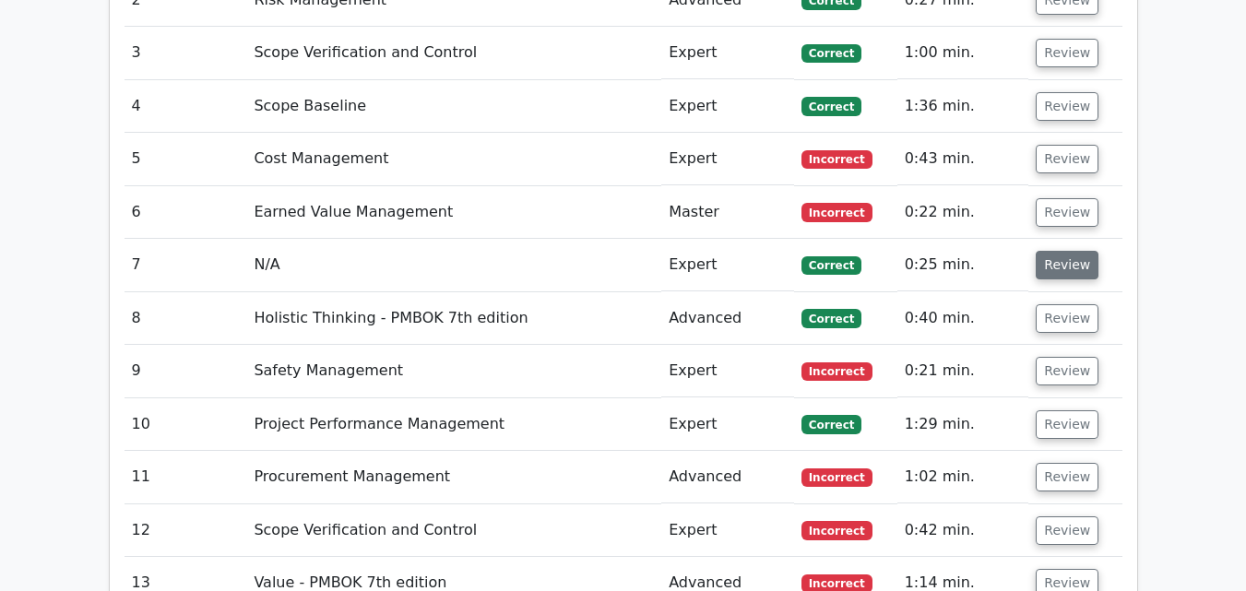
click at [1066, 251] on button "Review" at bounding box center [1066, 265] width 63 height 29
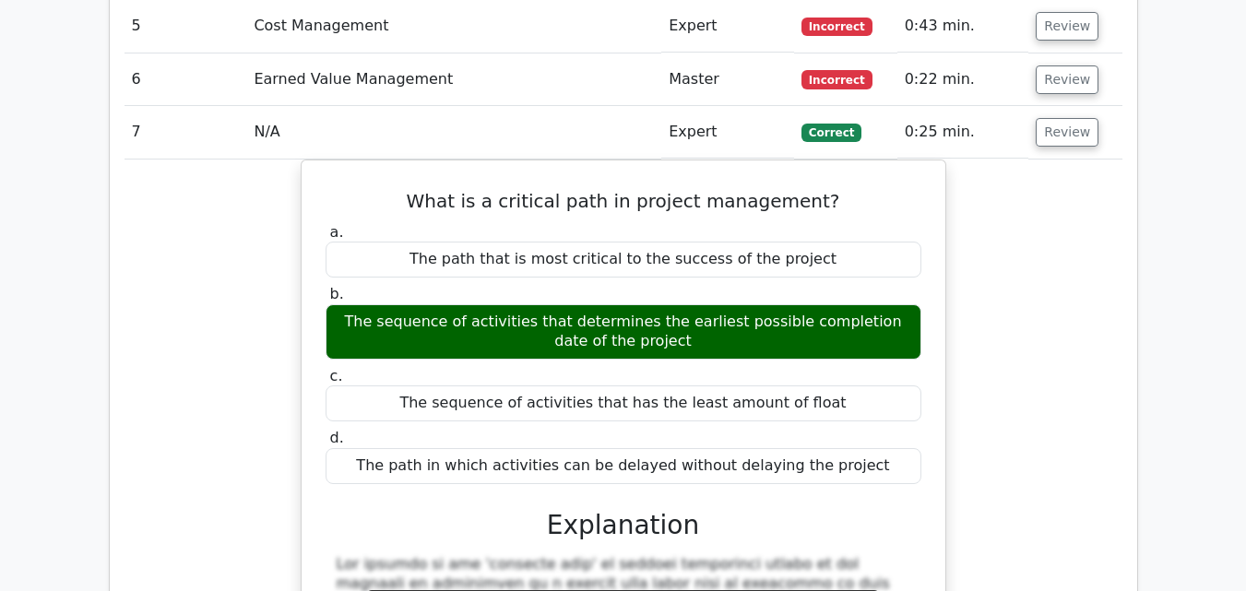
scroll to position [2324, 0]
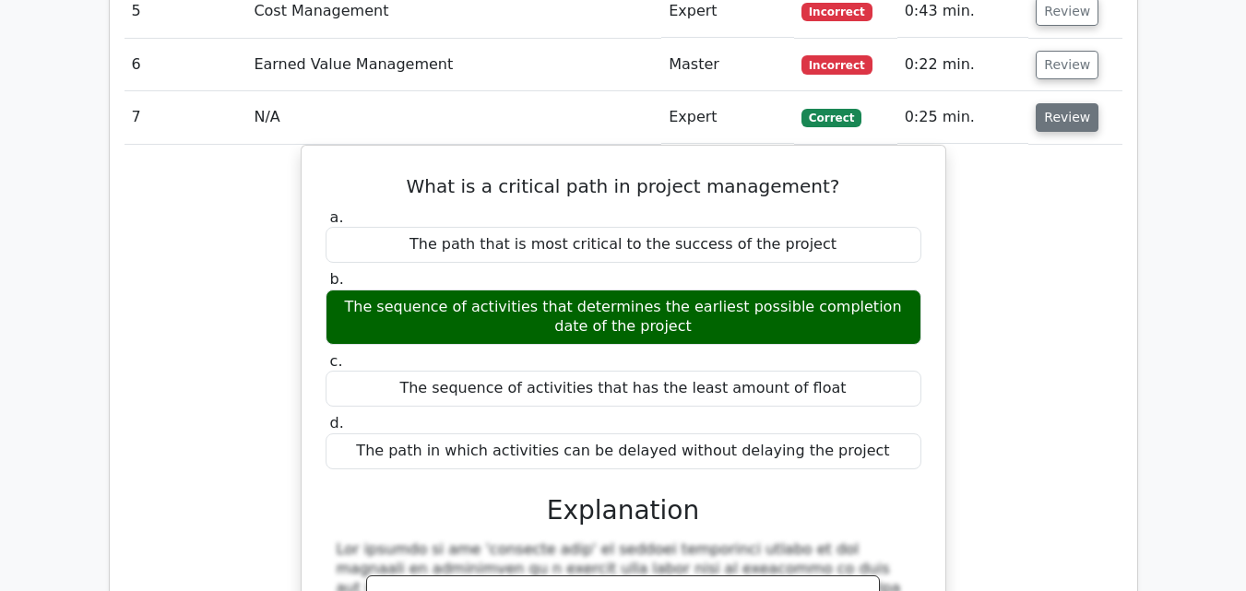
click at [1055, 103] on button "Review" at bounding box center [1066, 117] width 63 height 29
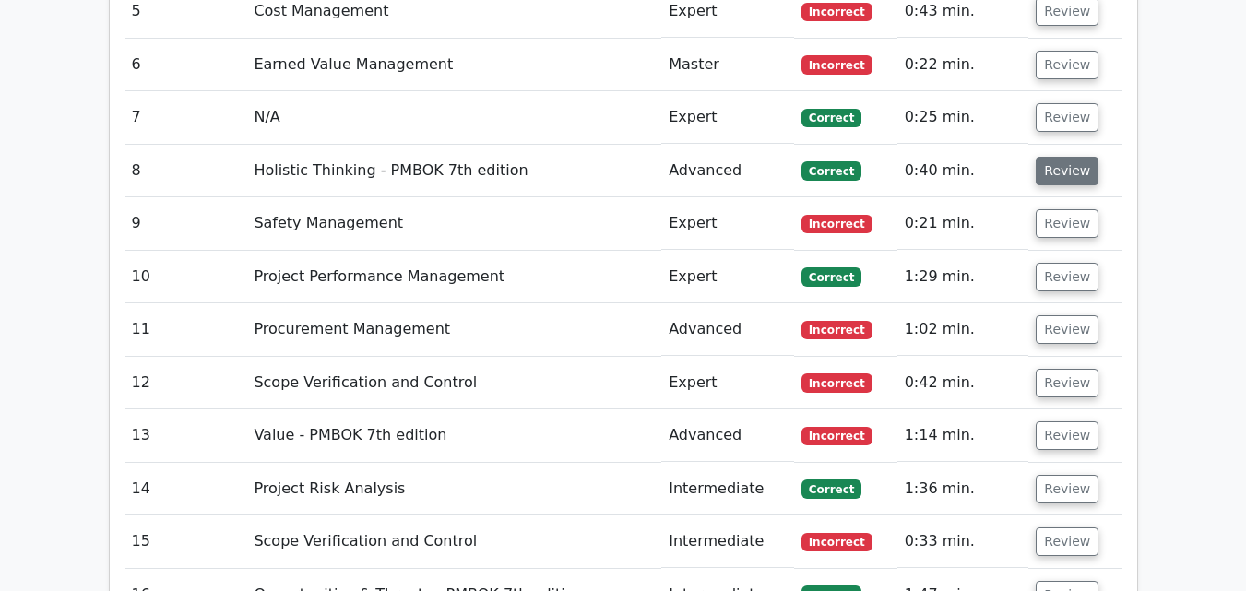
click at [1062, 157] on button "Review" at bounding box center [1066, 171] width 63 height 29
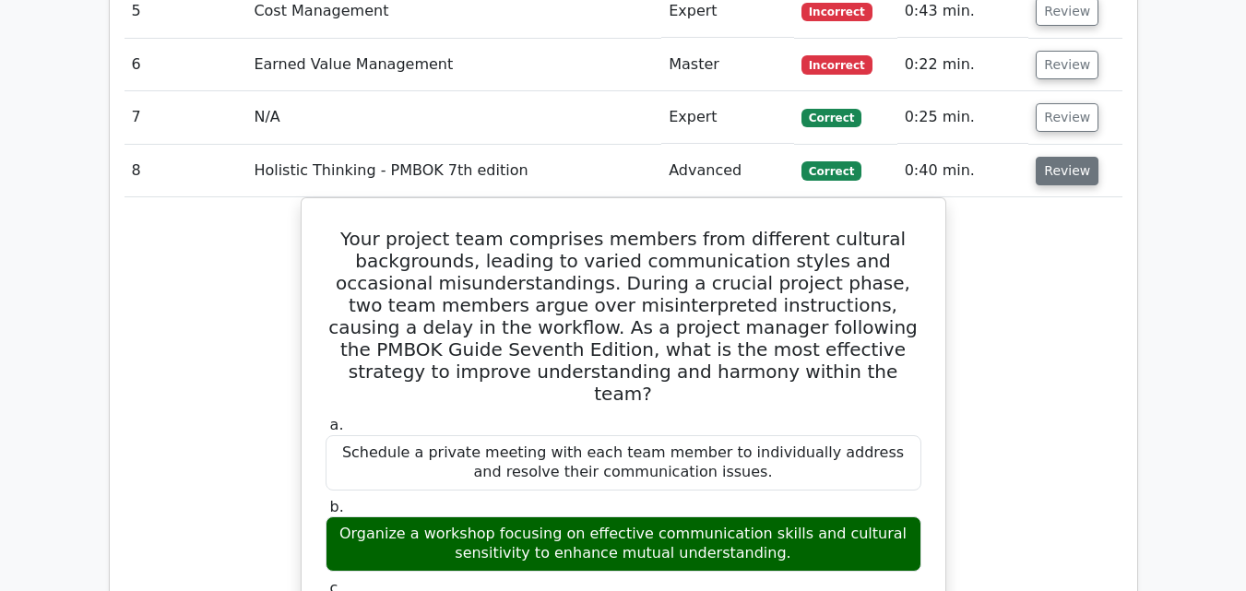
click at [1065, 157] on button "Review" at bounding box center [1066, 171] width 63 height 29
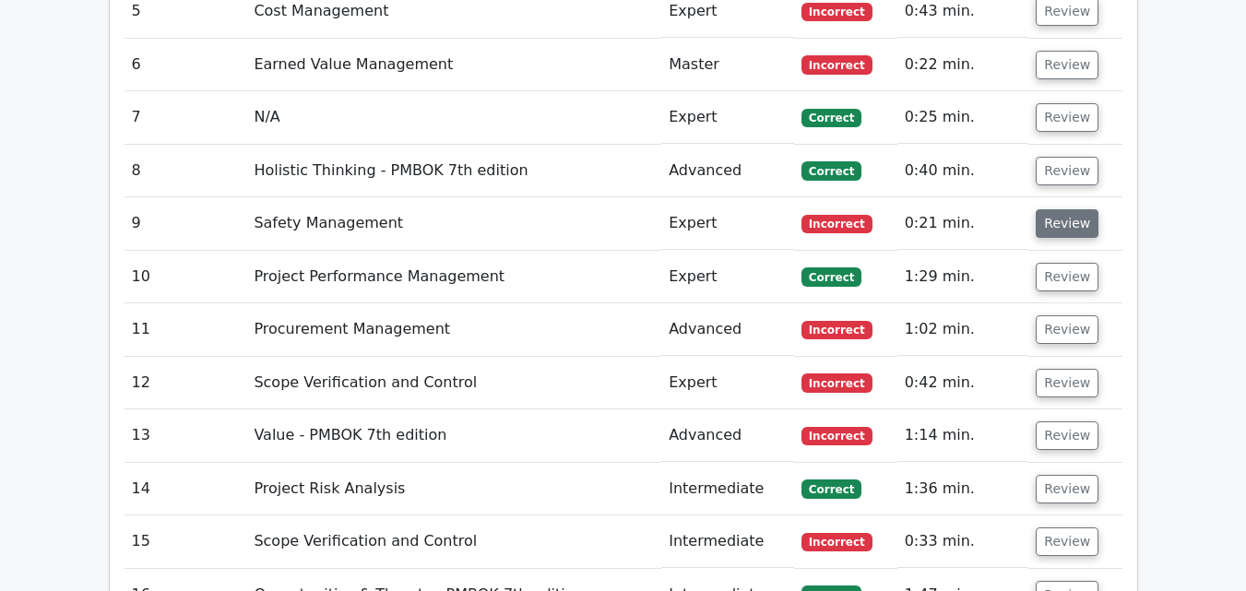
click at [1066, 209] on button "Review" at bounding box center [1066, 223] width 63 height 29
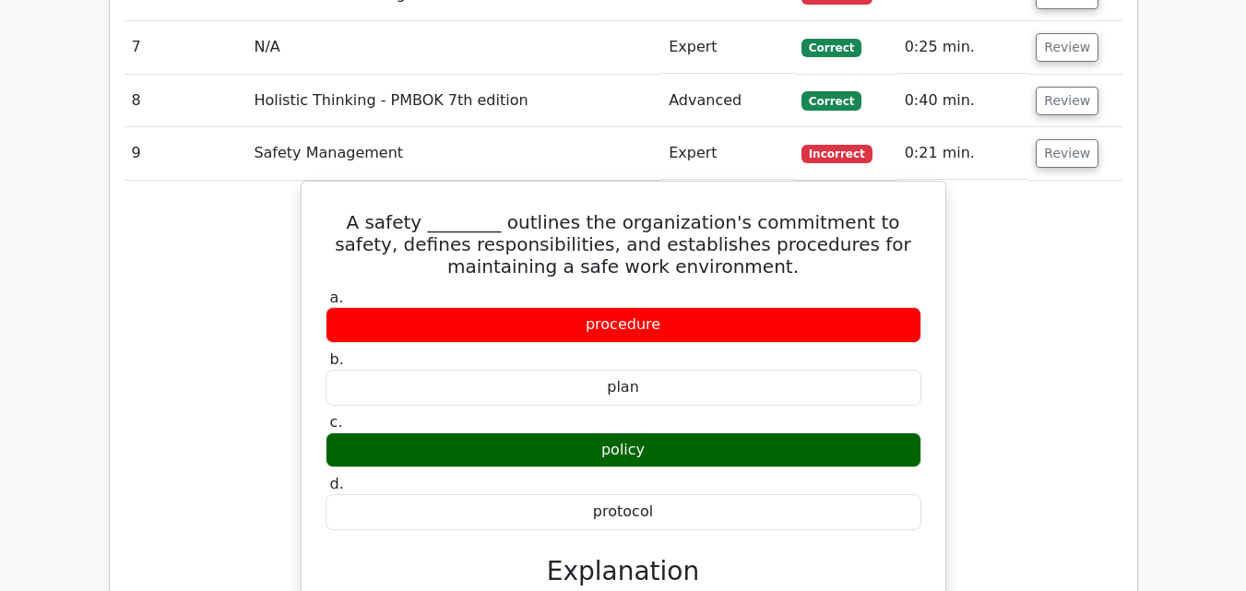
scroll to position [2434, 0]
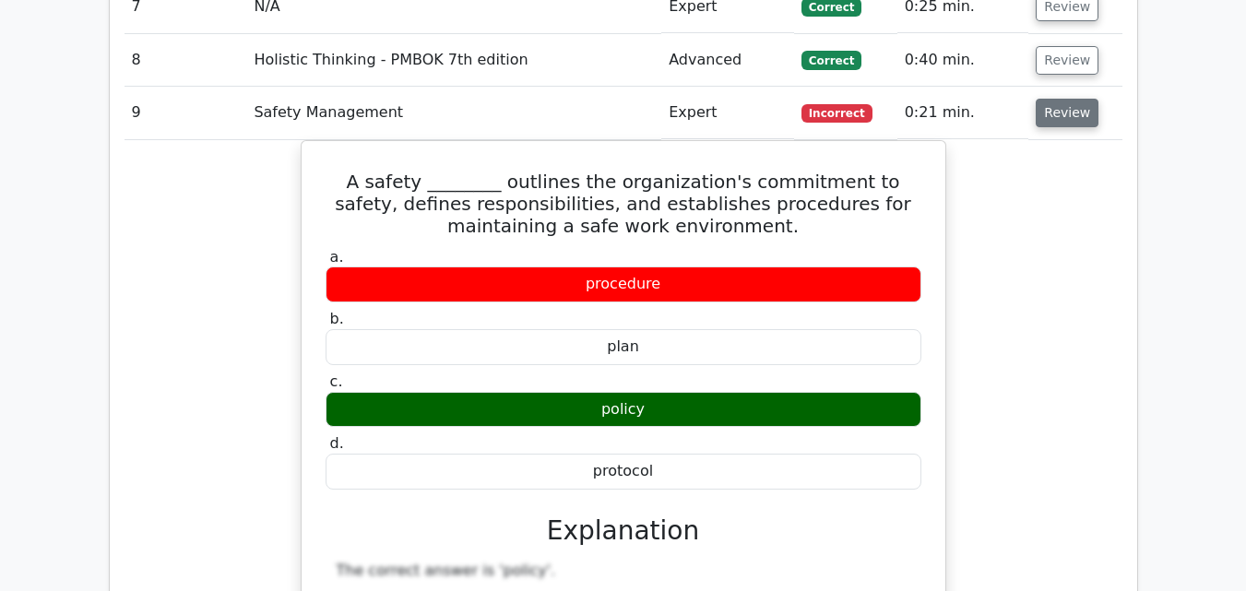
click at [1055, 99] on button "Review" at bounding box center [1066, 113] width 63 height 29
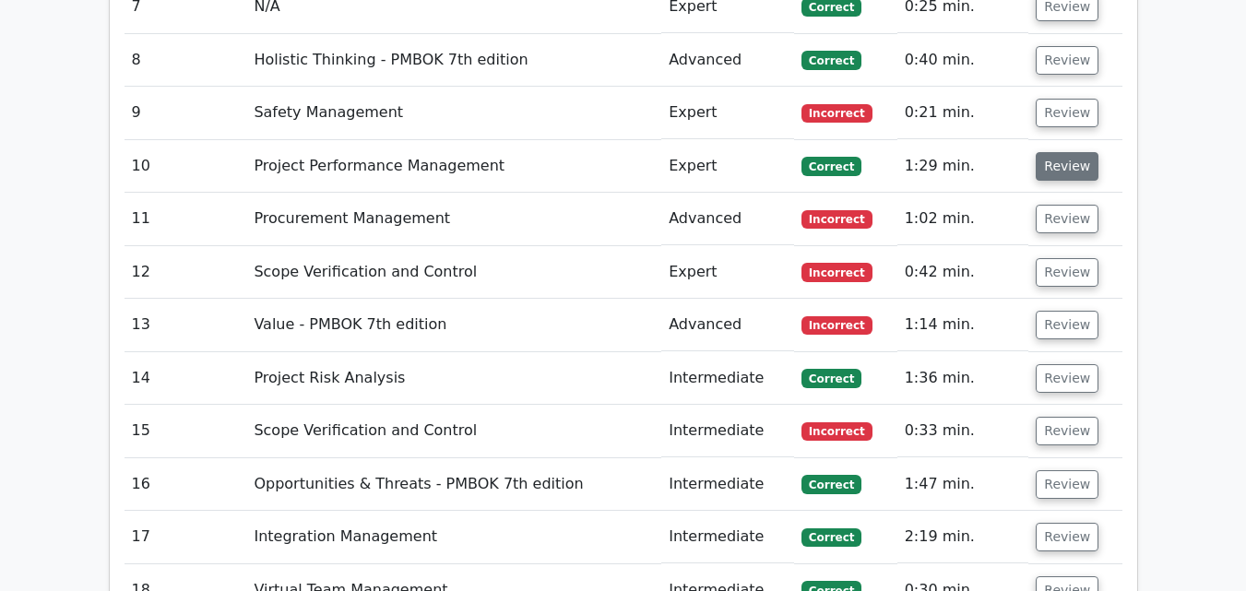
click at [1049, 152] on button "Review" at bounding box center [1066, 166] width 63 height 29
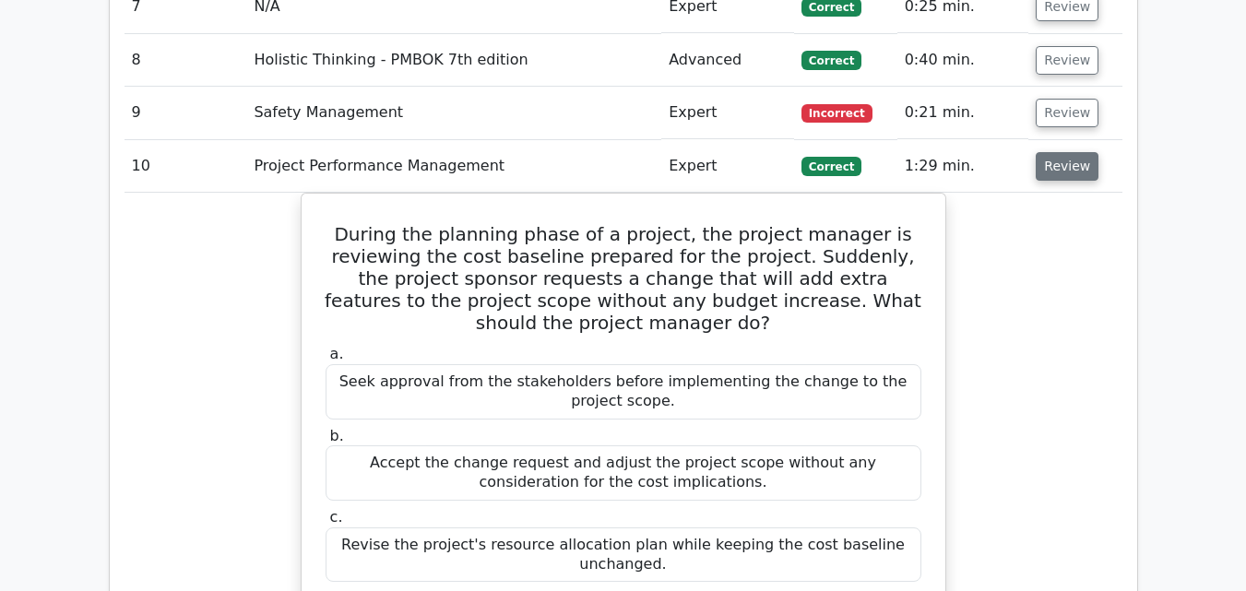
click at [1049, 152] on button "Review" at bounding box center [1066, 166] width 63 height 29
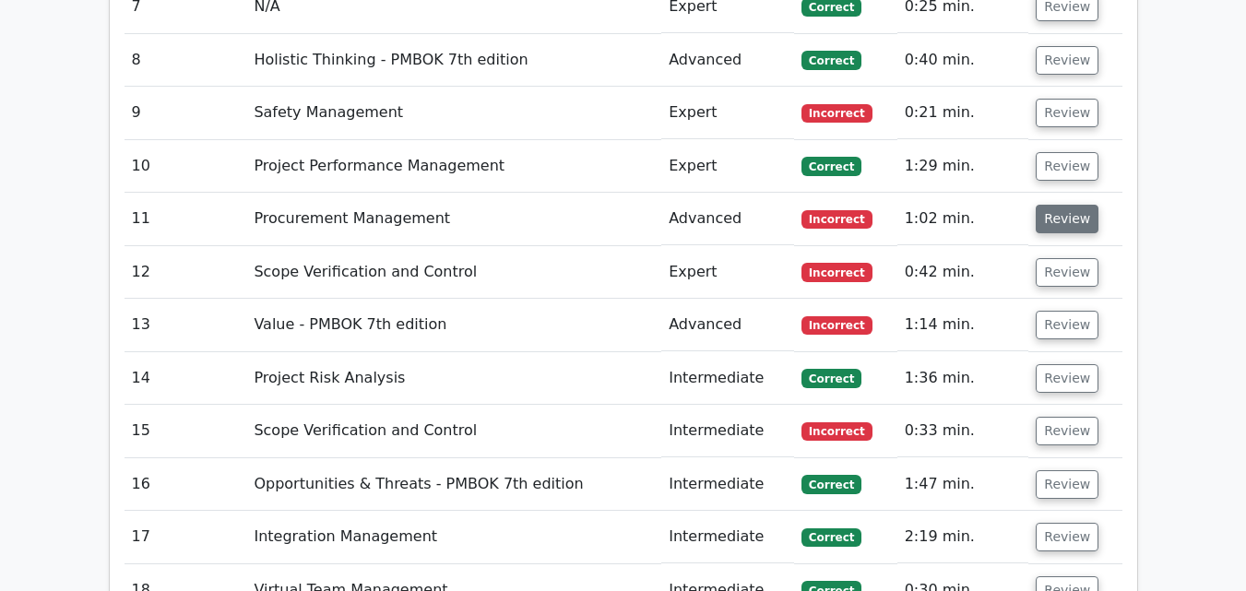
click at [1053, 205] on button "Review" at bounding box center [1066, 219] width 63 height 29
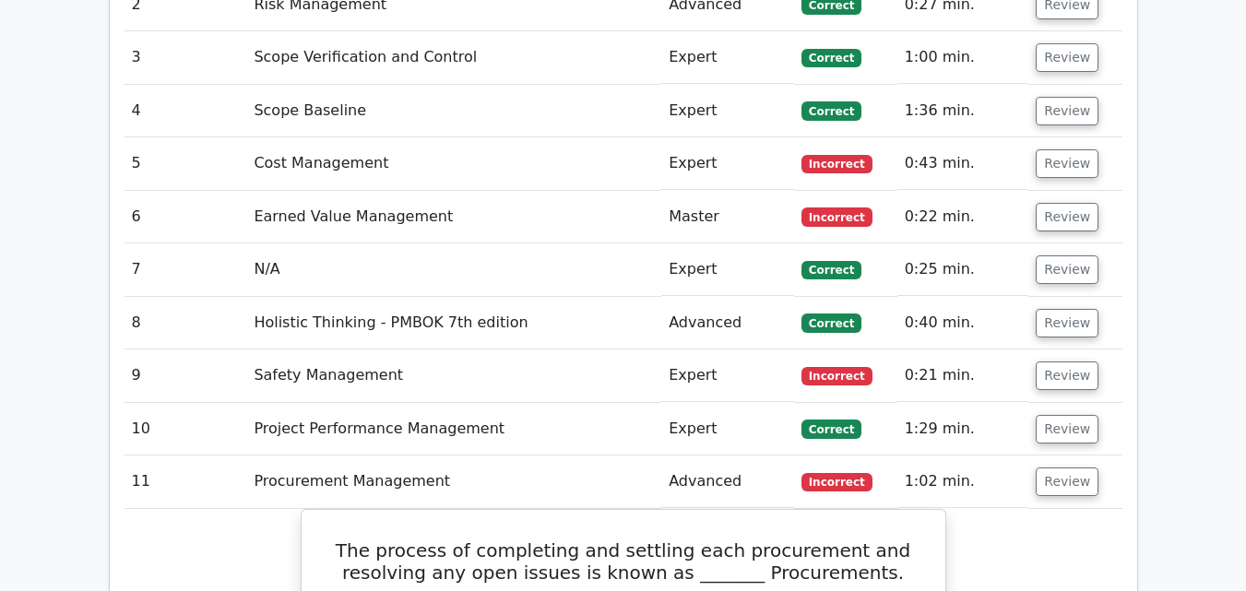
scroll to position [2213, 0]
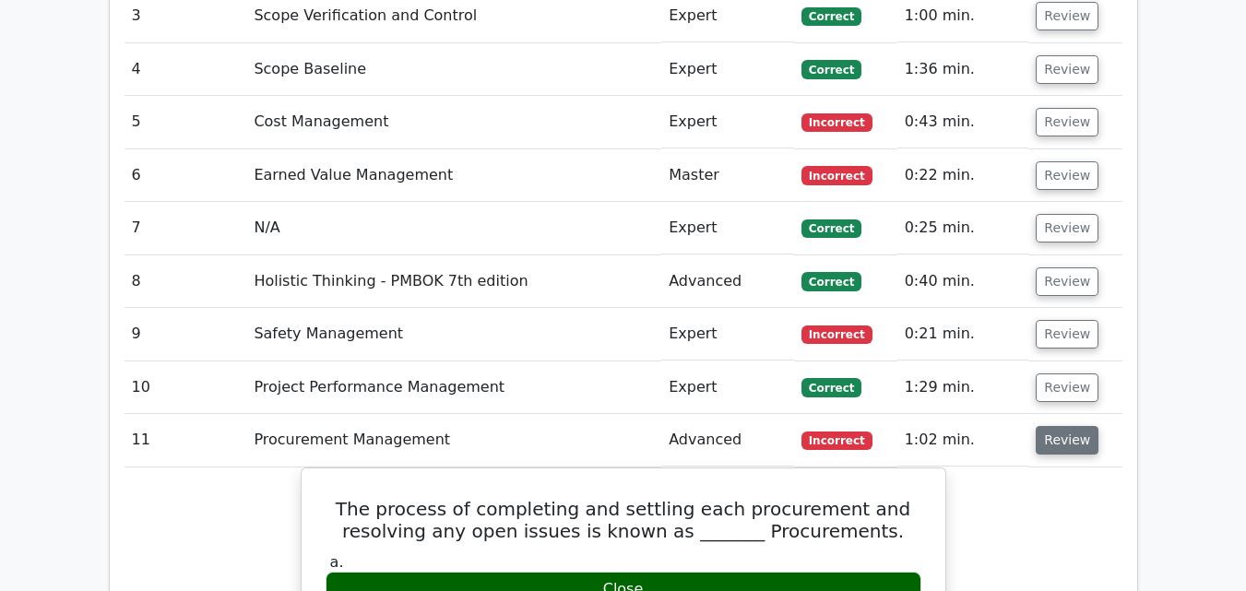
click at [1071, 426] on button "Review" at bounding box center [1066, 440] width 63 height 29
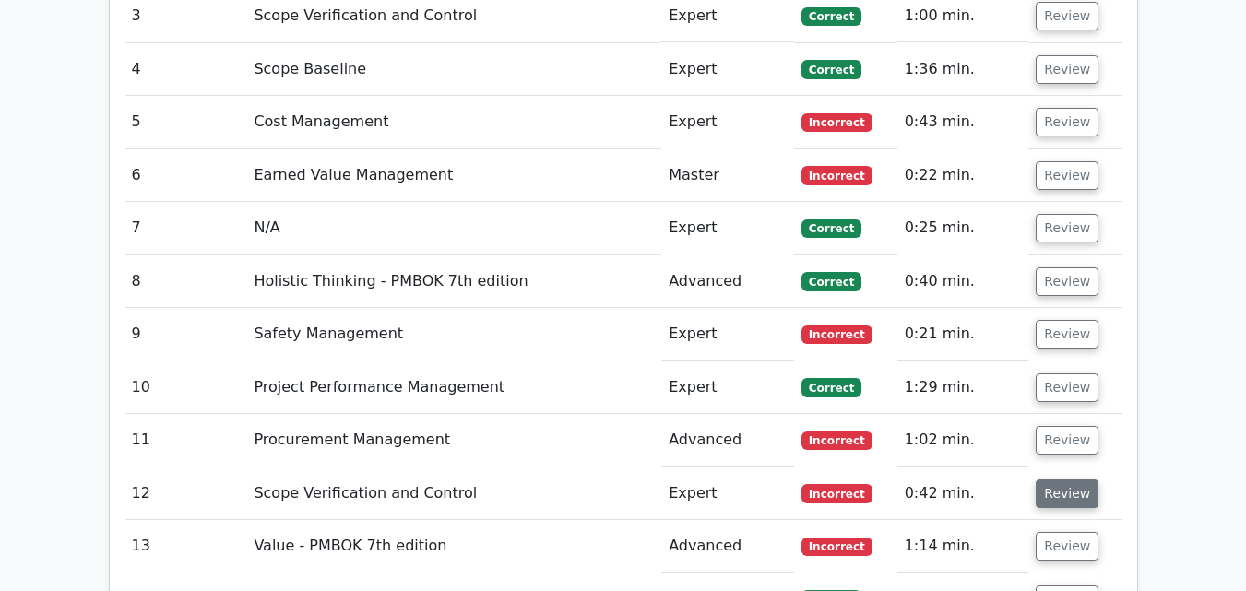
click at [1057, 479] on button "Review" at bounding box center [1066, 493] width 63 height 29
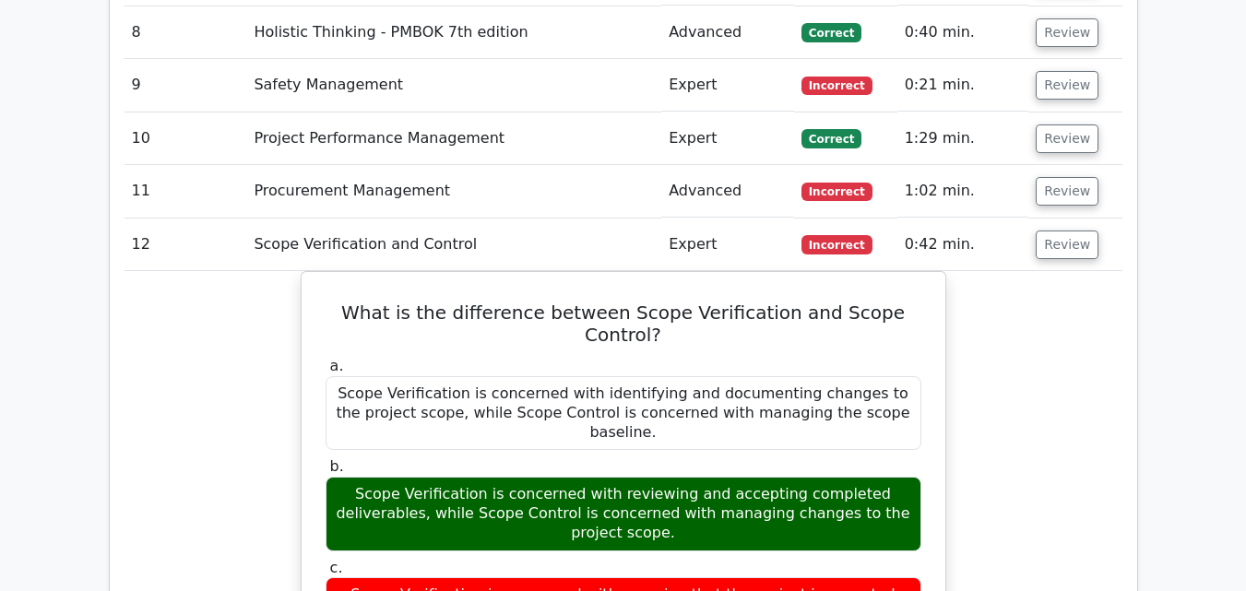
scroll to position [2458, 0]
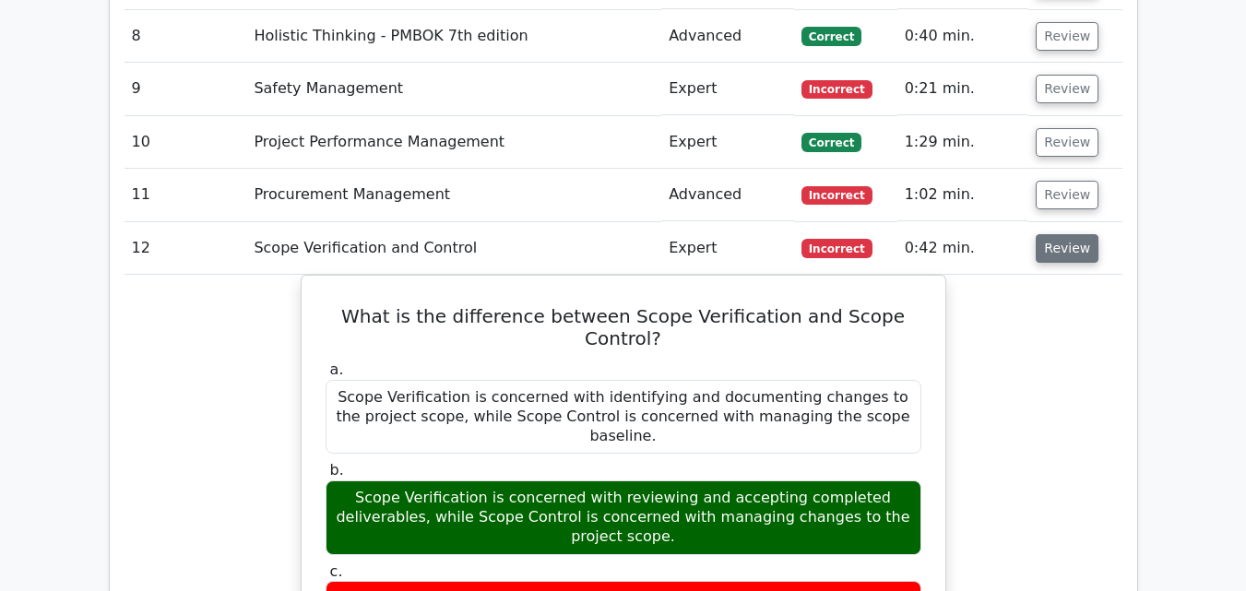
click at [1081, 234] on button "Review" at bounding box center [1066, 248] width 63 height 29
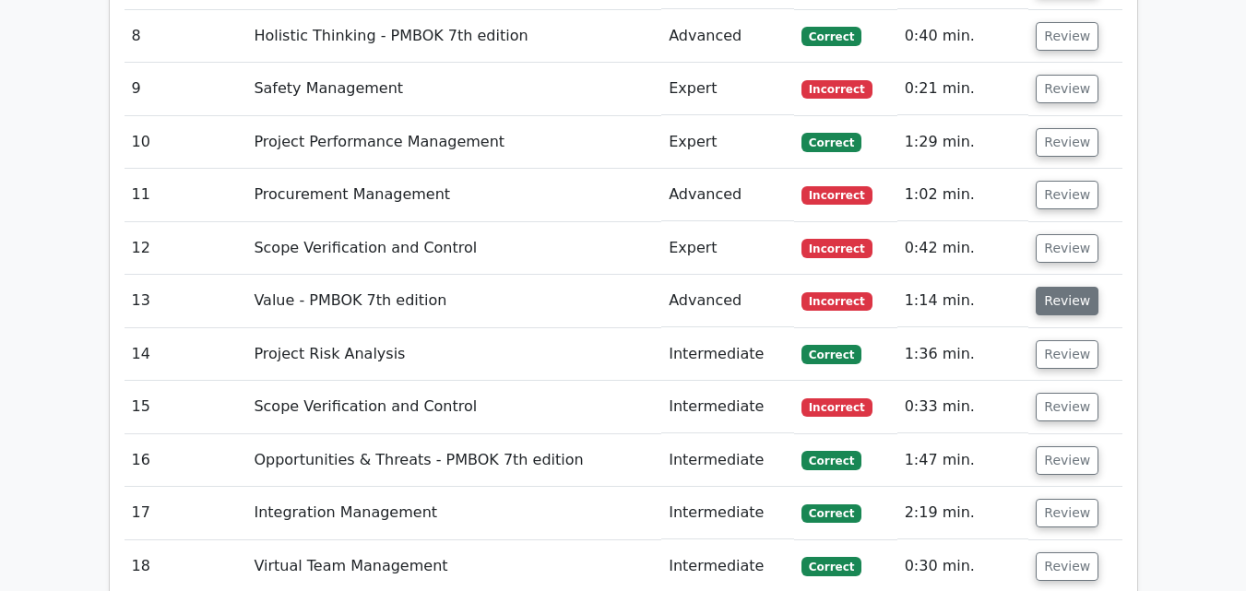
click at [1074, 287] on button "Review" at bounding box center [1066, 301] width 63 height 29
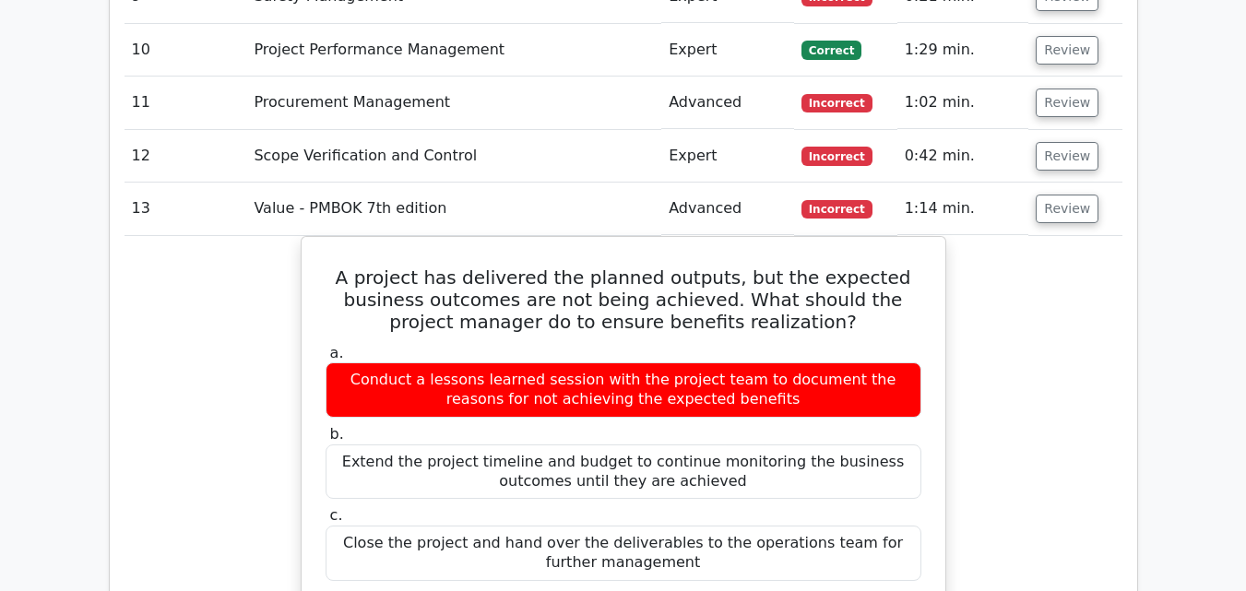
scroll to position [2545, 0]
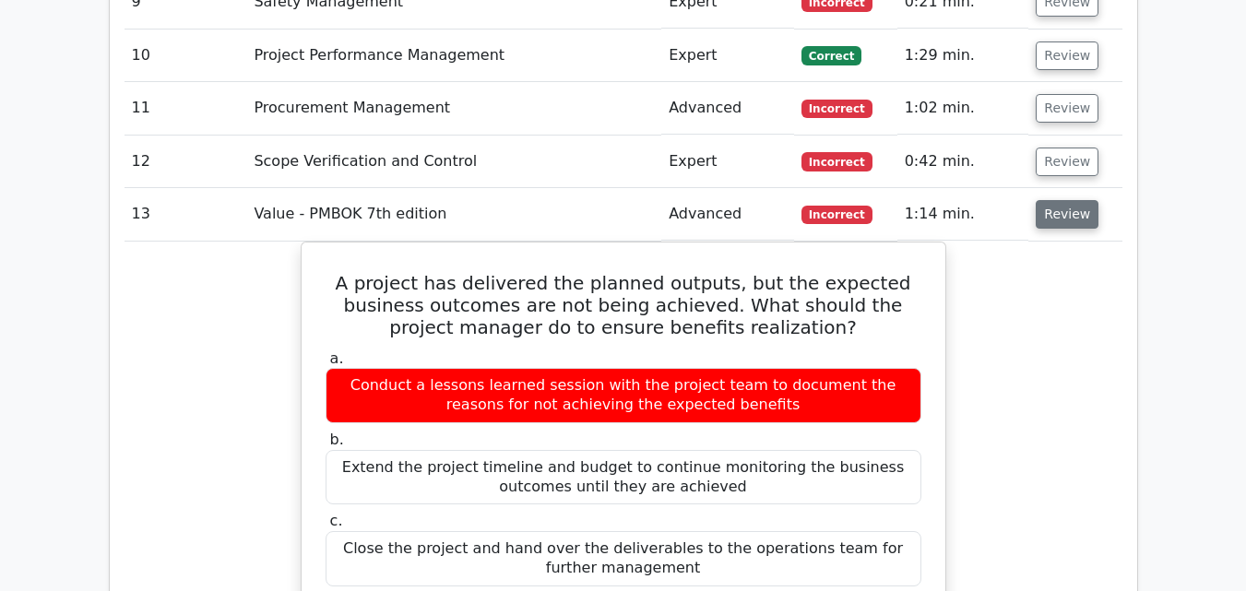
click at [1071, 200] on button "Review" at bounding box center [1066, 214] width 63 height 29
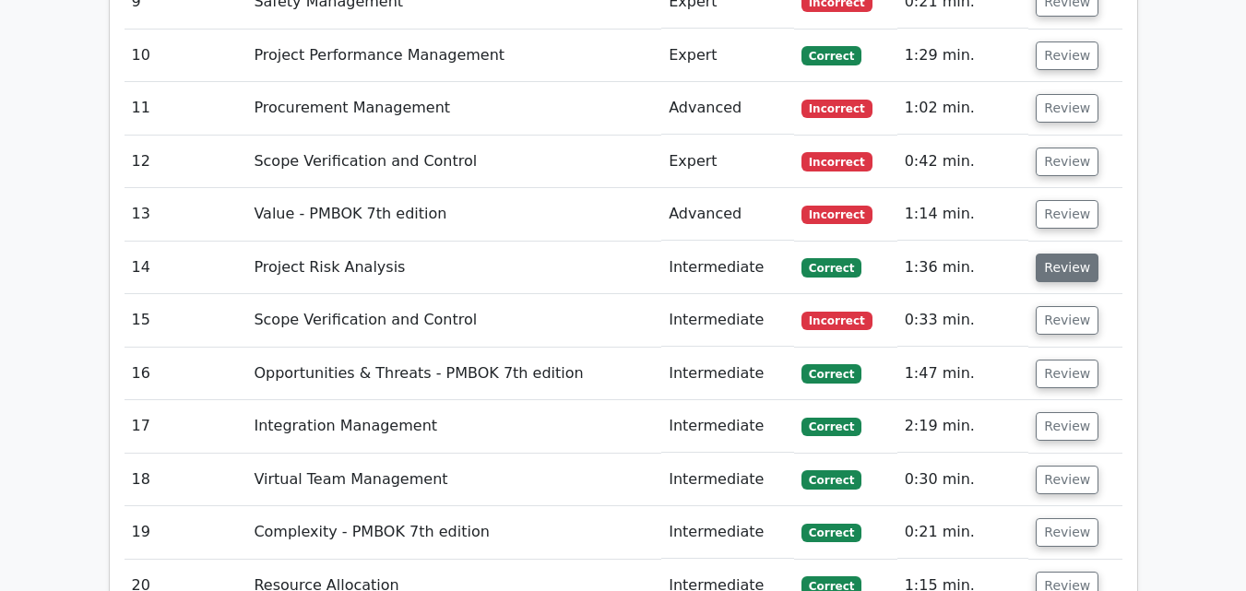
click at [1075, 254] on button "Review" at bounding box center [1066, 268] width 63 height 29
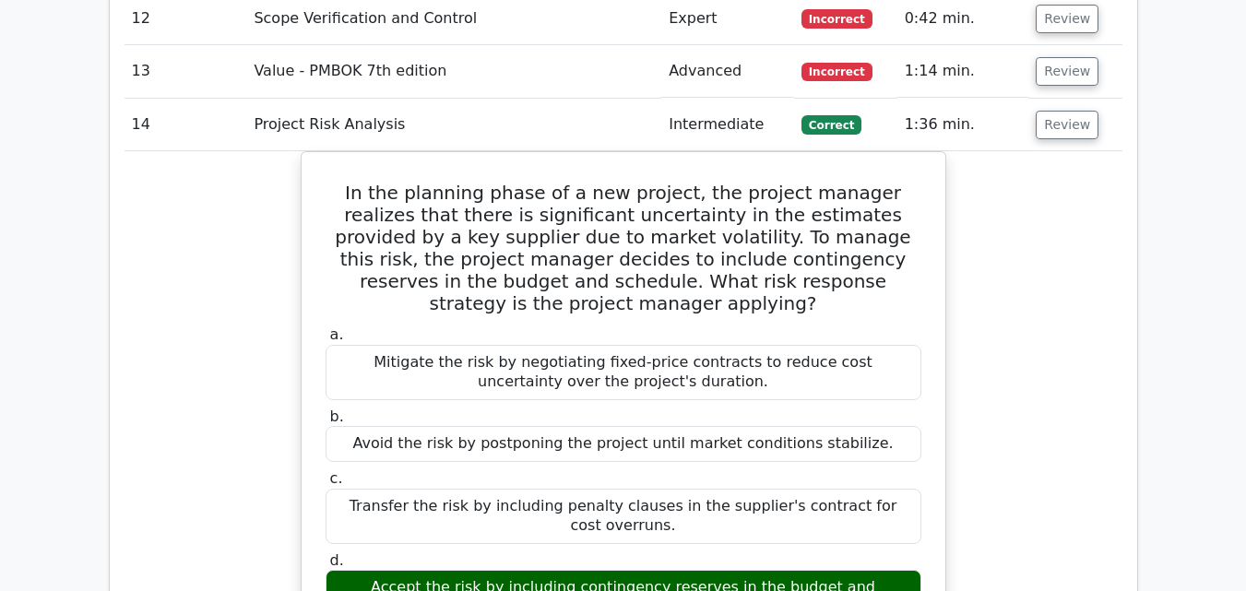
scroll to position [2729, 0]
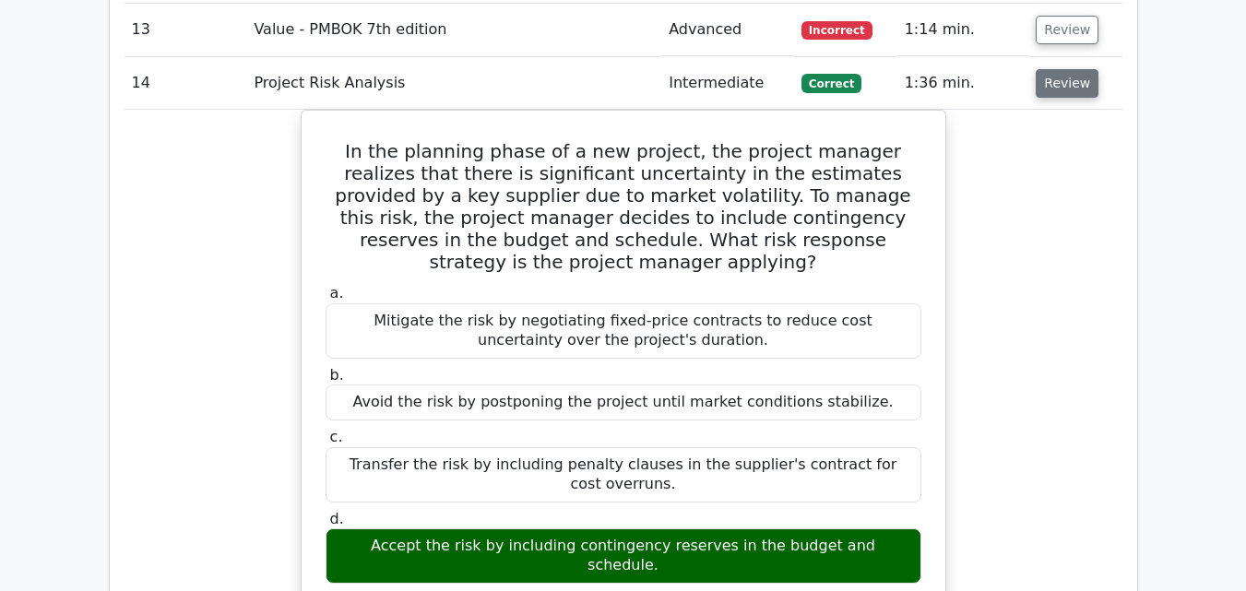
click at [1063, 69] on button "Review" at bounding box center [1066, 83] width 63 height 29
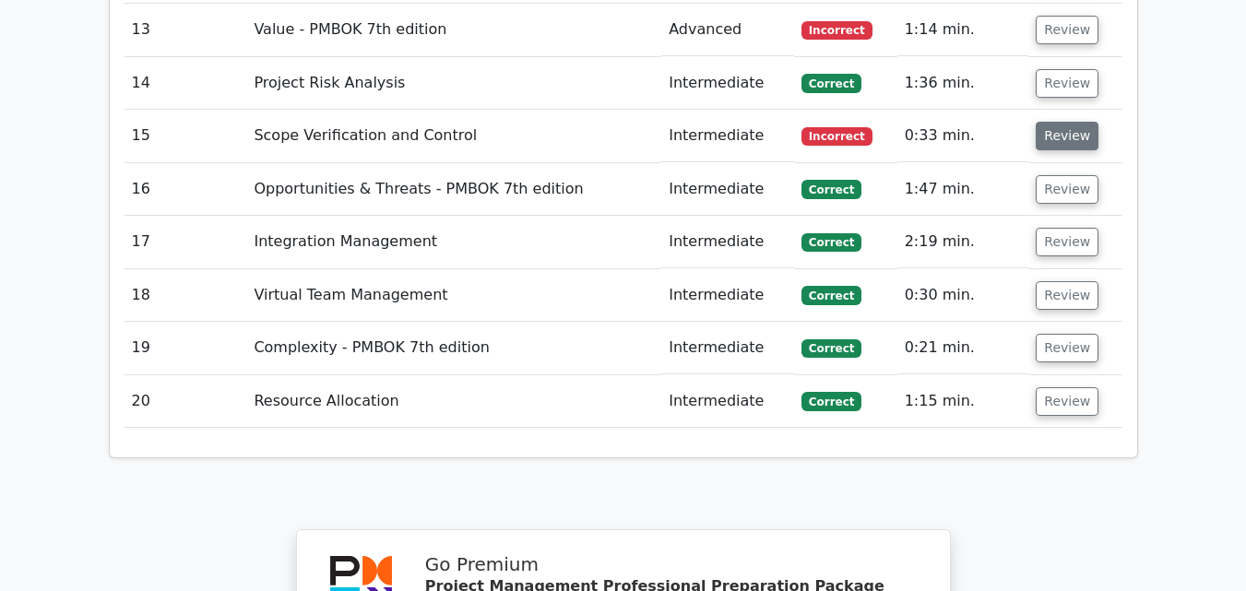
click at [1067, 122] on button "Review" at bounding box center [1066, 136] width 63 height 29
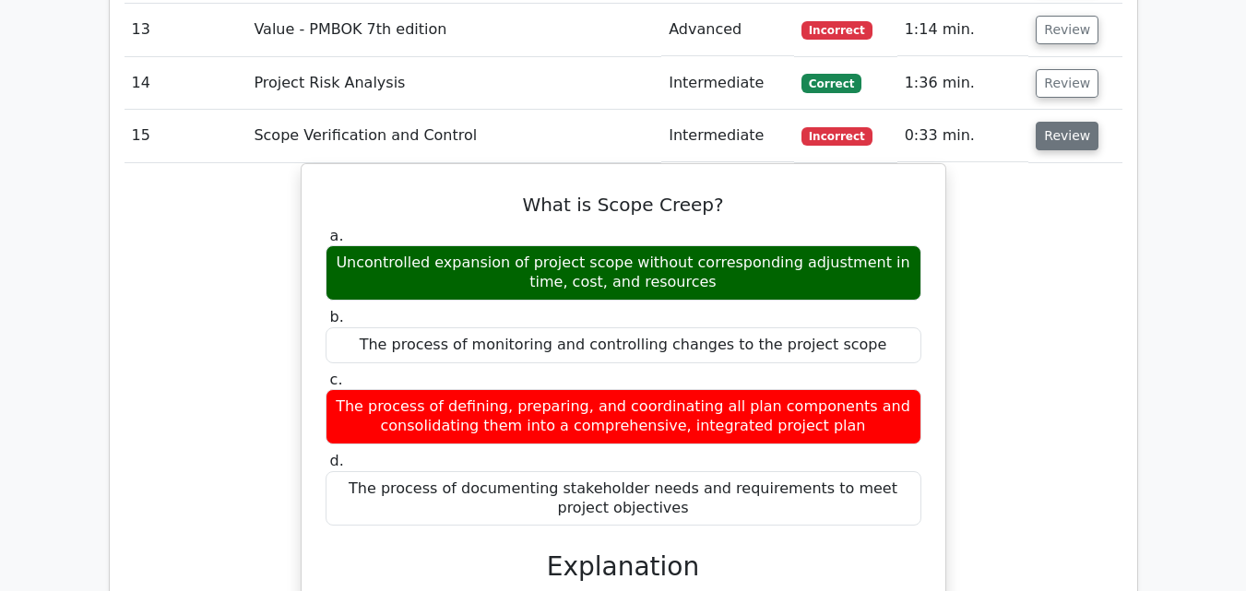
click at [1067, 122] on button "Review" at bounding box center [1066, 136] width 63 height 29
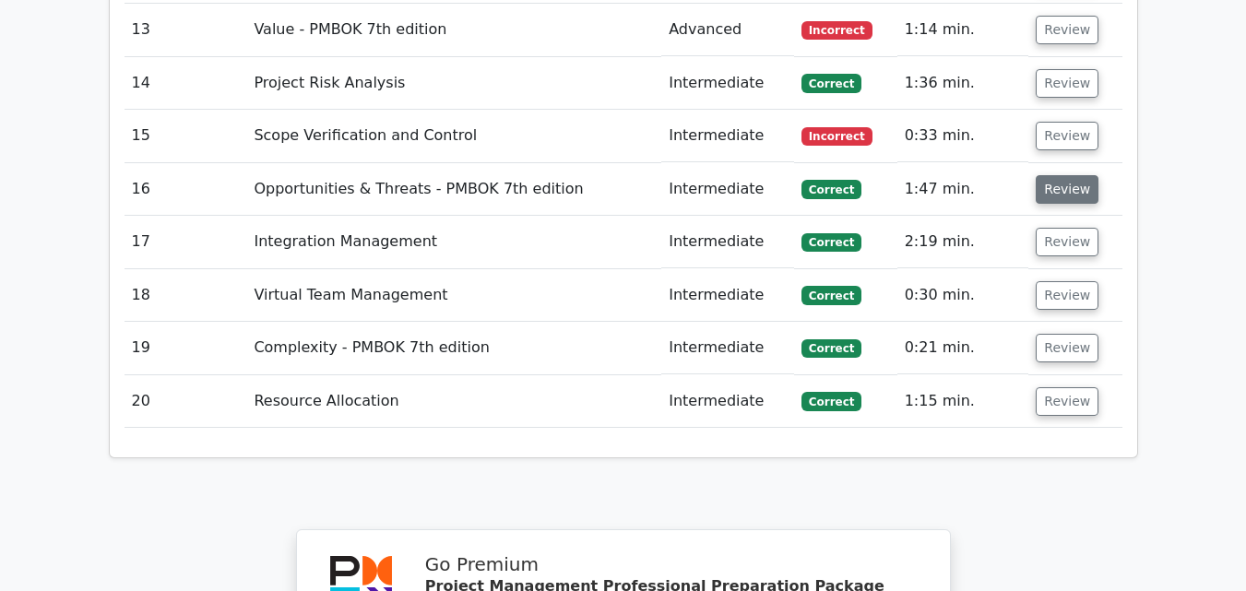
click at [1068, 175] on button "Review" at bounding box center [1066, 189] width 63 height 29
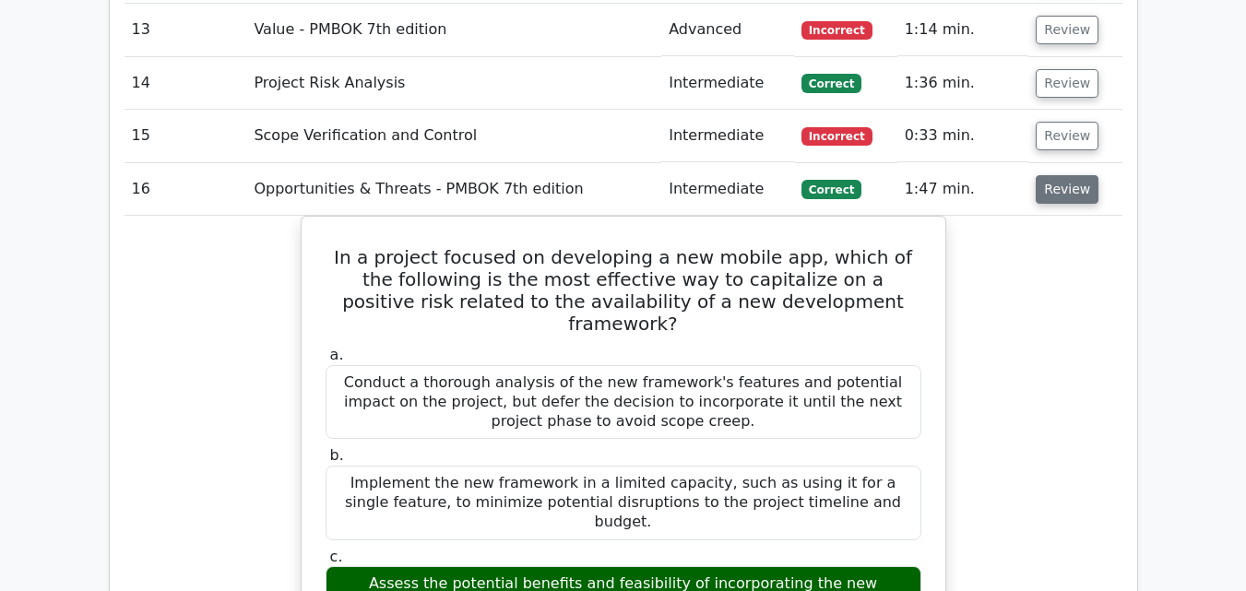
click at [1075, 175] on button "Review" at bounding box center [1066, 189] width 63 height 29
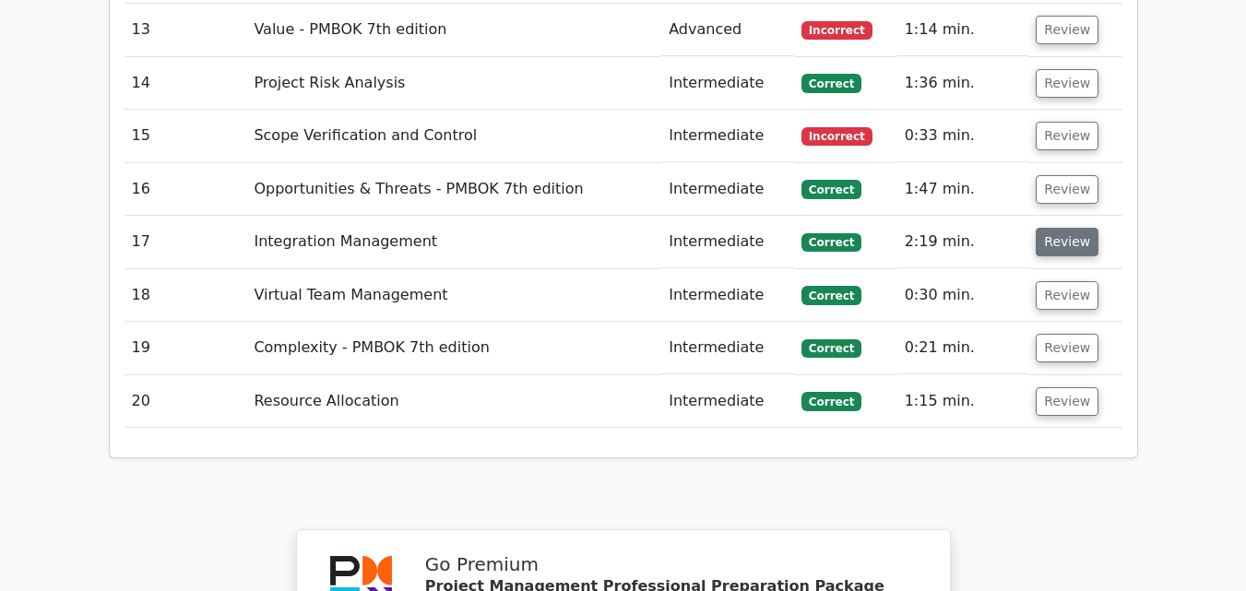
click at [1061, 228] on button "Review" at bounding box center [1066, 242] width 63 height 29
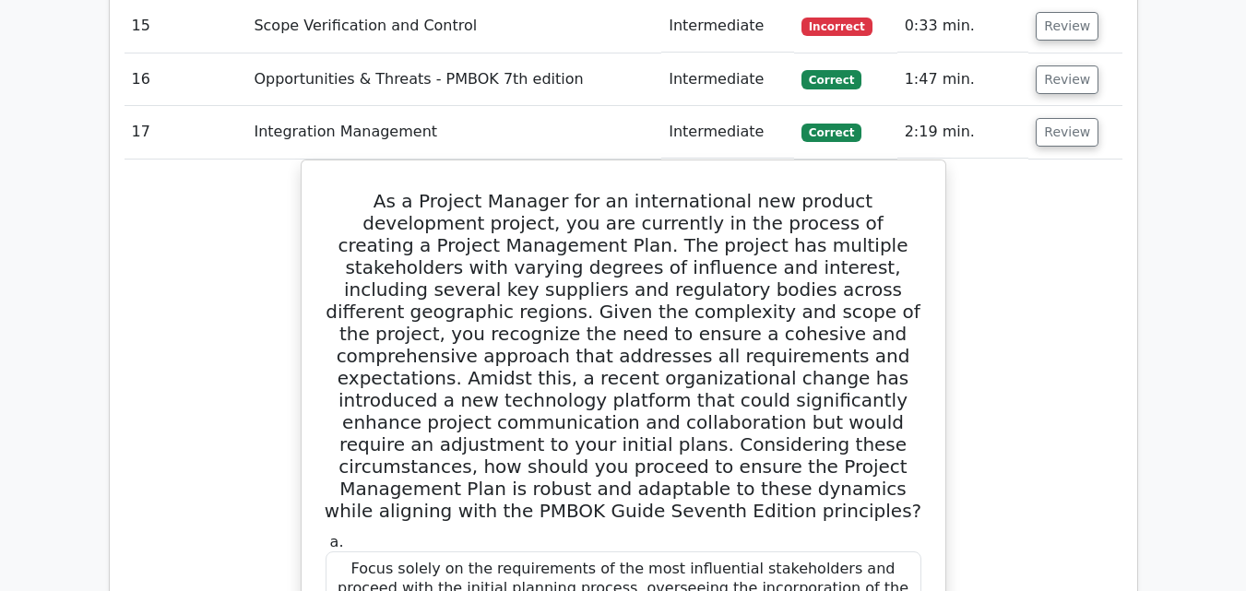
scroll to position [2803, 0]
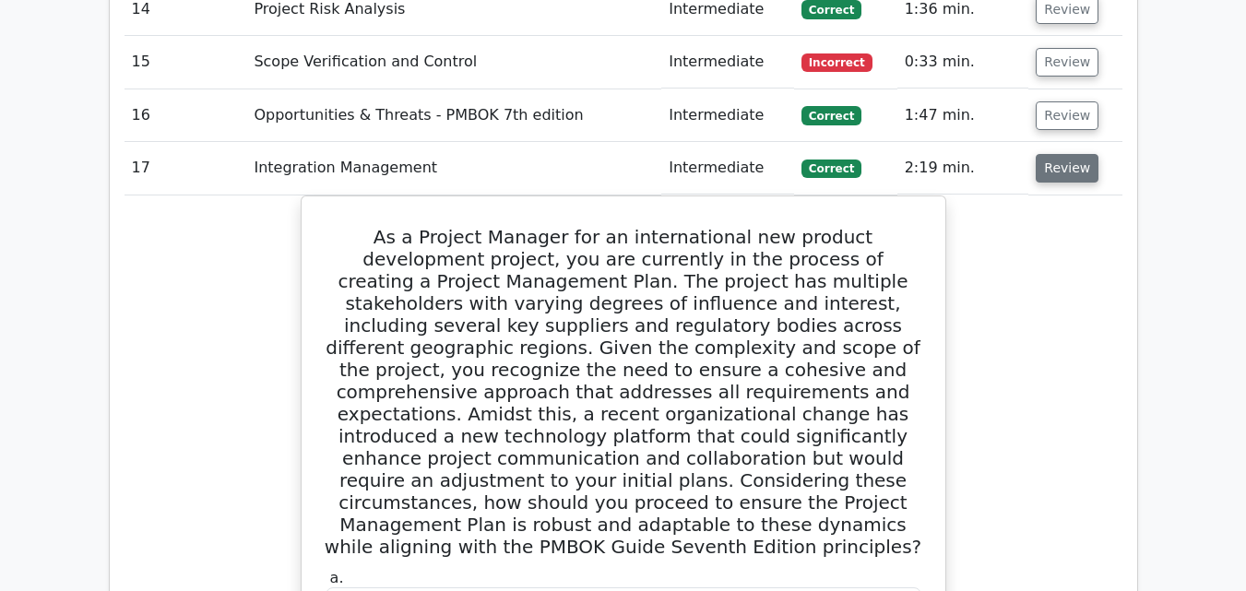
click at [1060, 154] on button "Review" at bounding box center [1066, 168] width 63 height 29
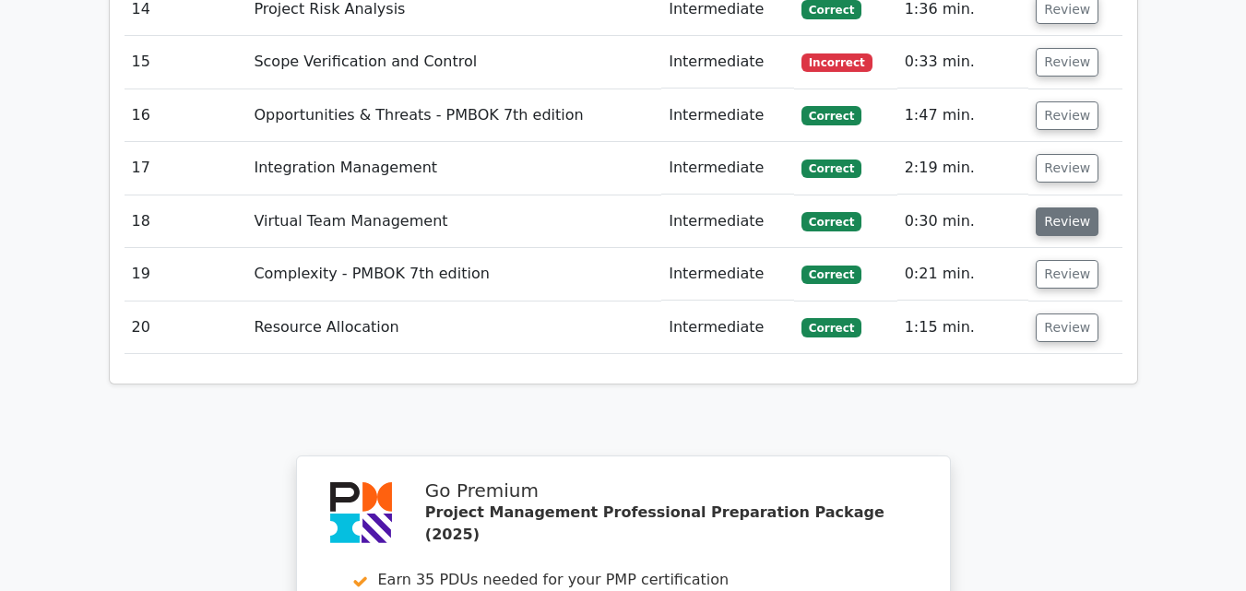
click at [1074, 207] on button "Review" at bounding box center [1066, 221] width 63 height 29
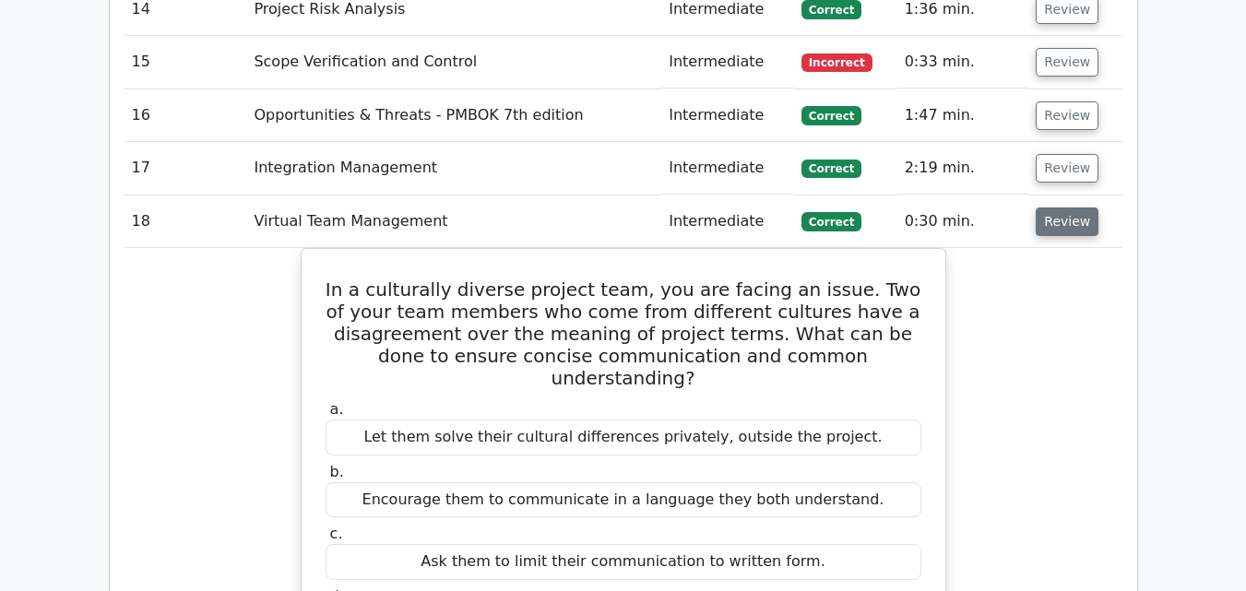
click at [1074, 207] on button "Review" at bounding box center [1066, 221] width 63 height 29
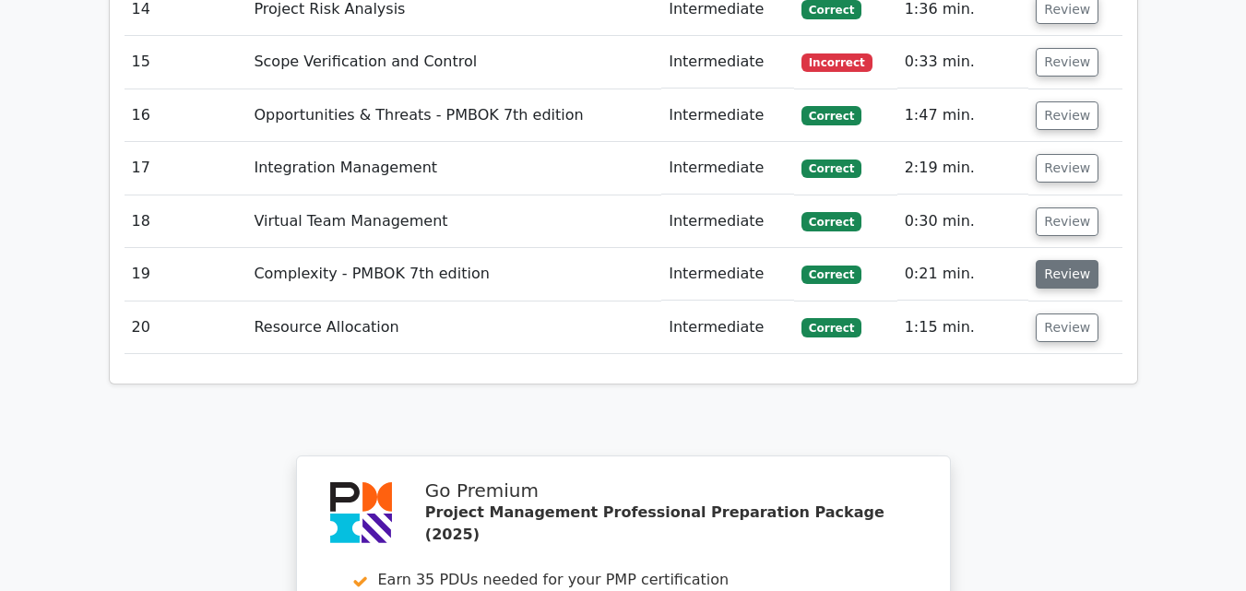
click at [1072, 260] on button "Review" at bounding box center [1066, 274] width 63 height 29
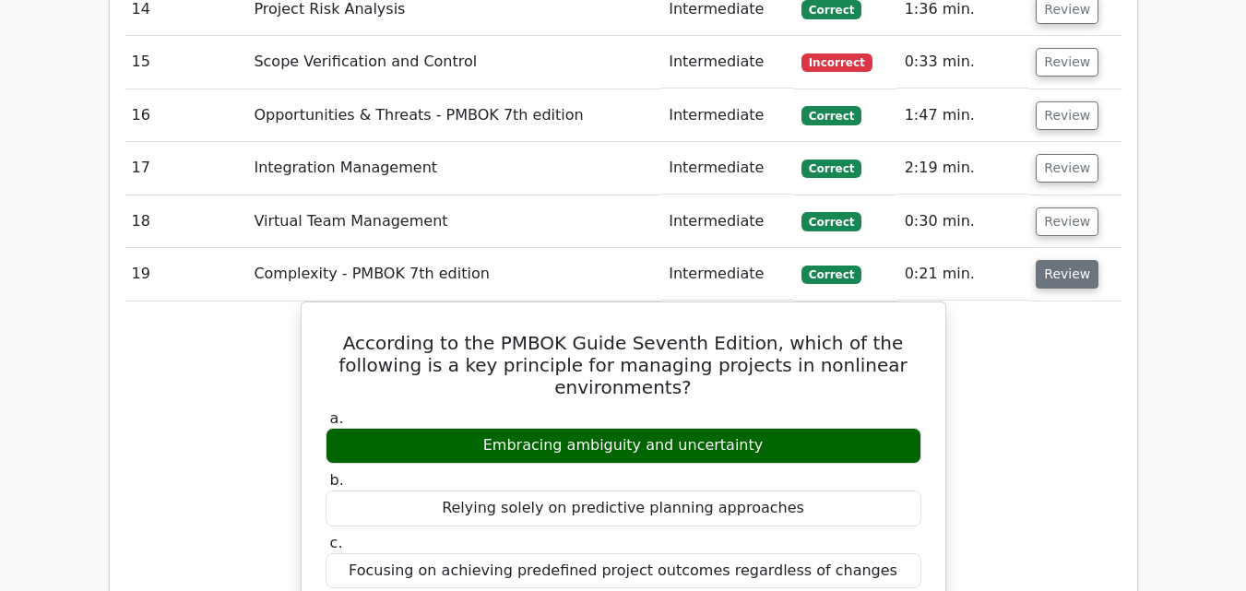
click at [1072, 260] on button "Review" at bounding box center [1066, 274] width 63 height 29
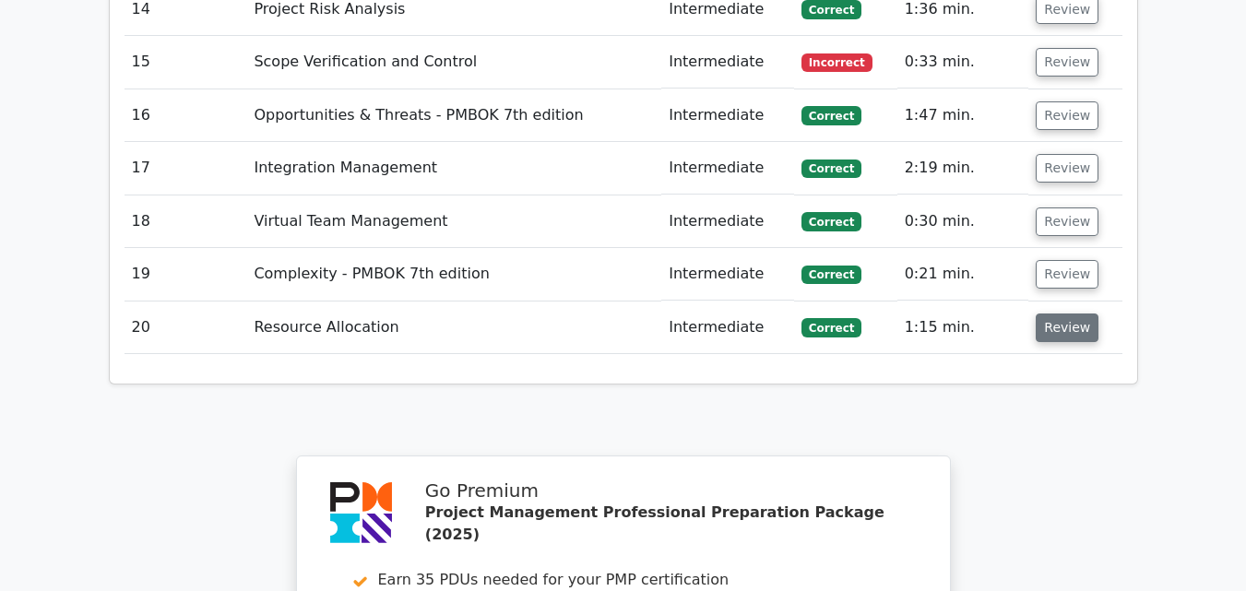
click at [1070, 314] on button "Review" at bounding box center [1066, 328] width 63 height 29
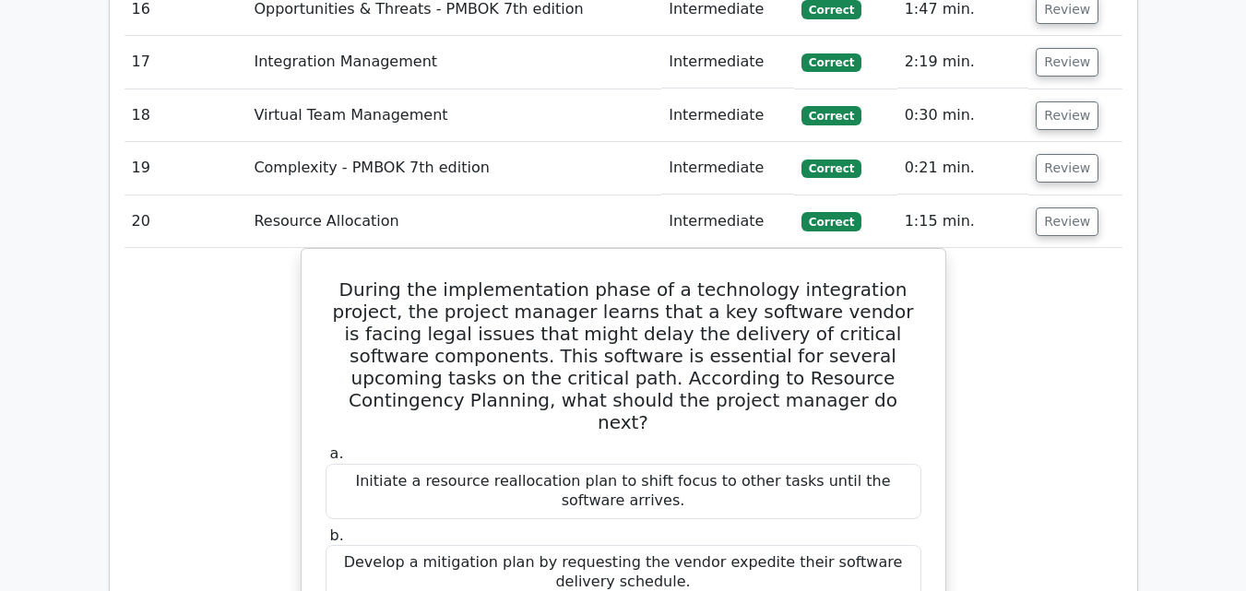
scroll to position [2951, 0]
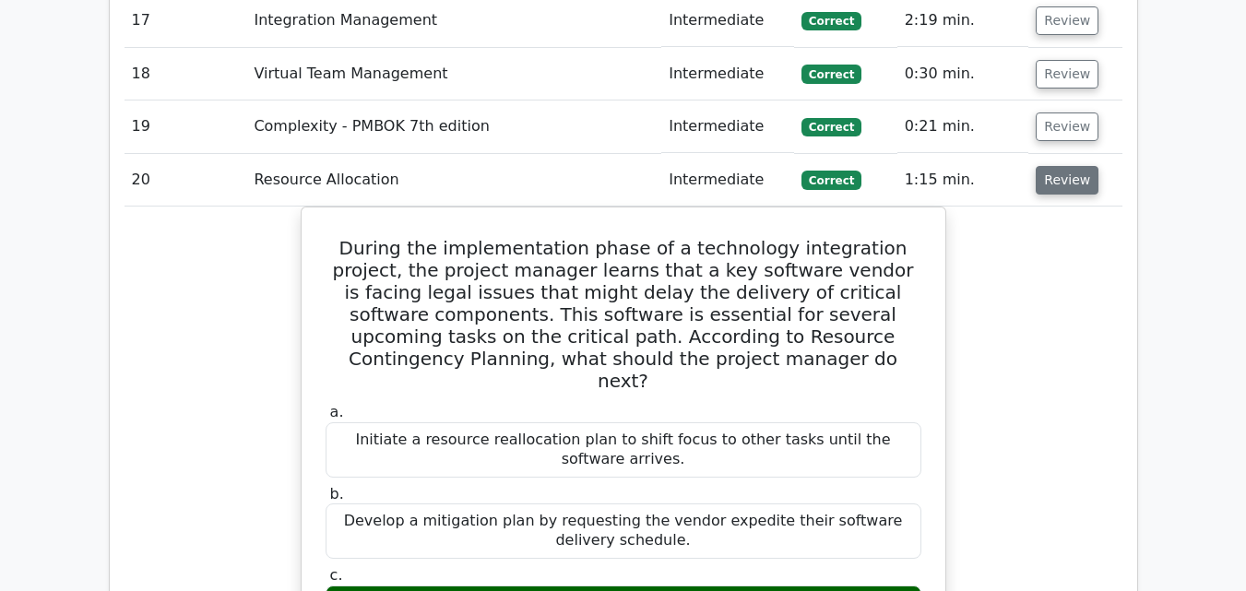
click at [1057, 166] on button "Review" at bounding box center [1066, 180] width 63 height 29
